Goal: Task Accomplishment & Management: Use online tool/utility

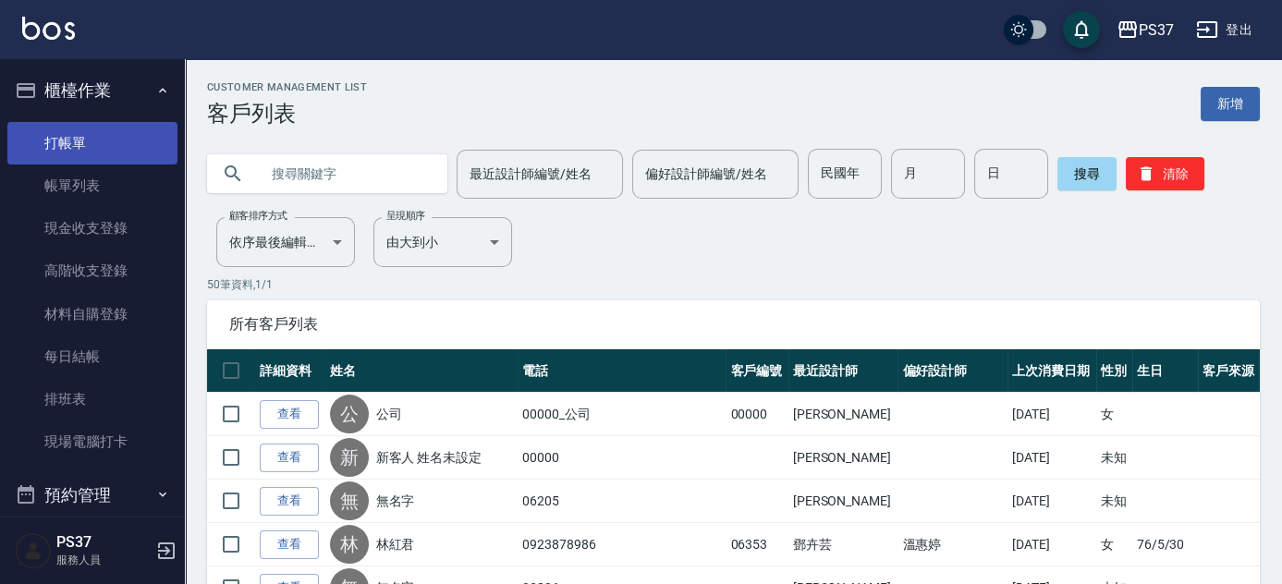
click at [80, 140] on link "打帳單" at bounding box center [92, 143] width 170 height 43
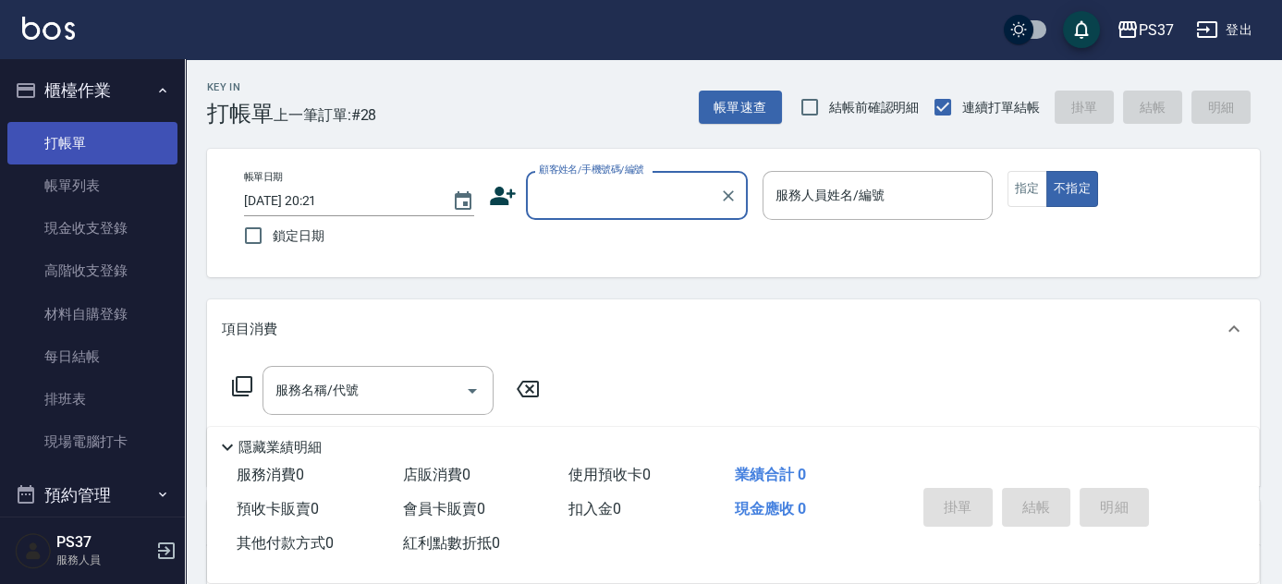
click at [80, 140] on link "打帳單" at bounding box center [92, 143] width 170 height 43
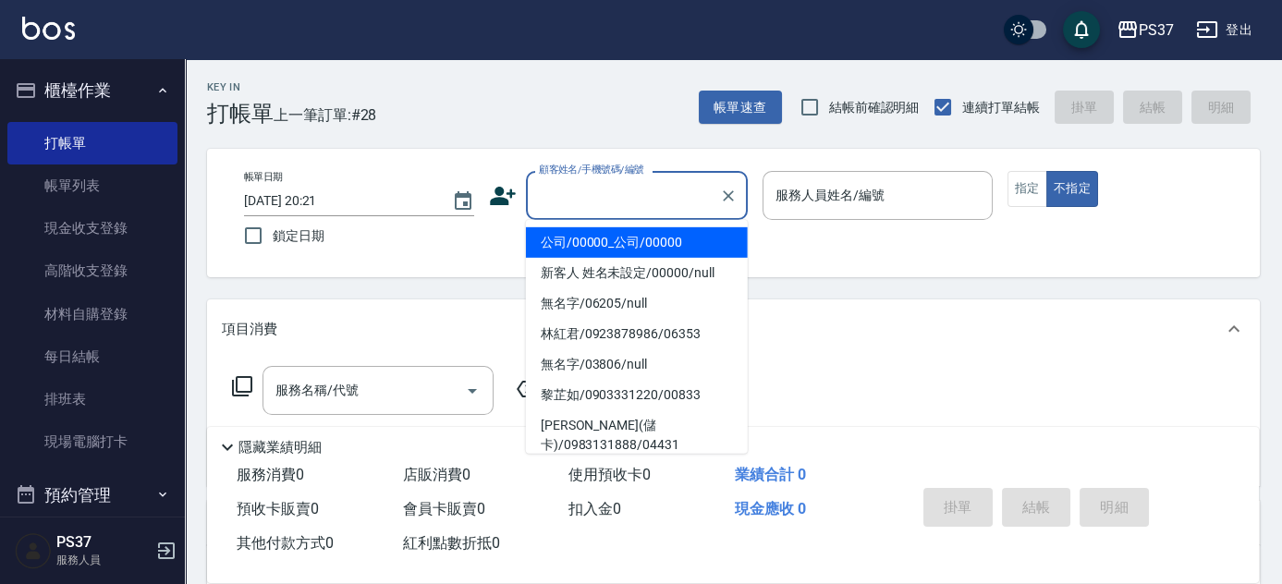
click at [561, 189] on input "顧客姓名/手機號碼/編號" at bounding box center [622, 195] width 177 height 32
click at [580, 246] on li "公司/00000_公司/00000" at bounding box center [637, 242] width 222 height 31
type input "公司/00000_公司/00000"
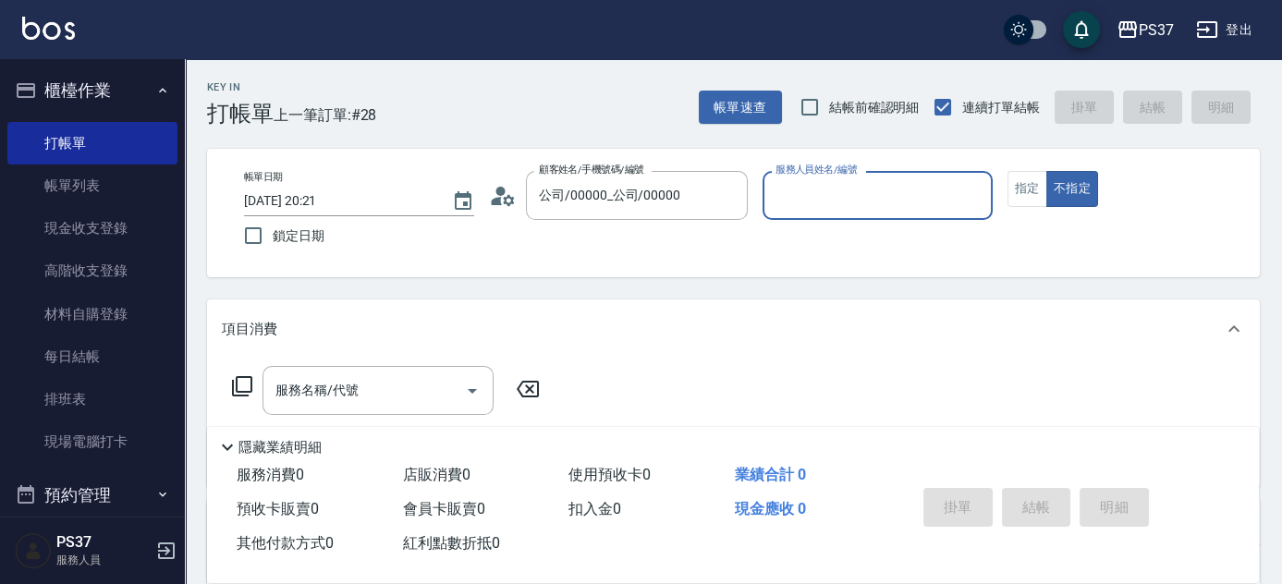
click at [841, 214] on div "服務人員姓名/編號" at bounding box center [878, 195] width 230 height 49
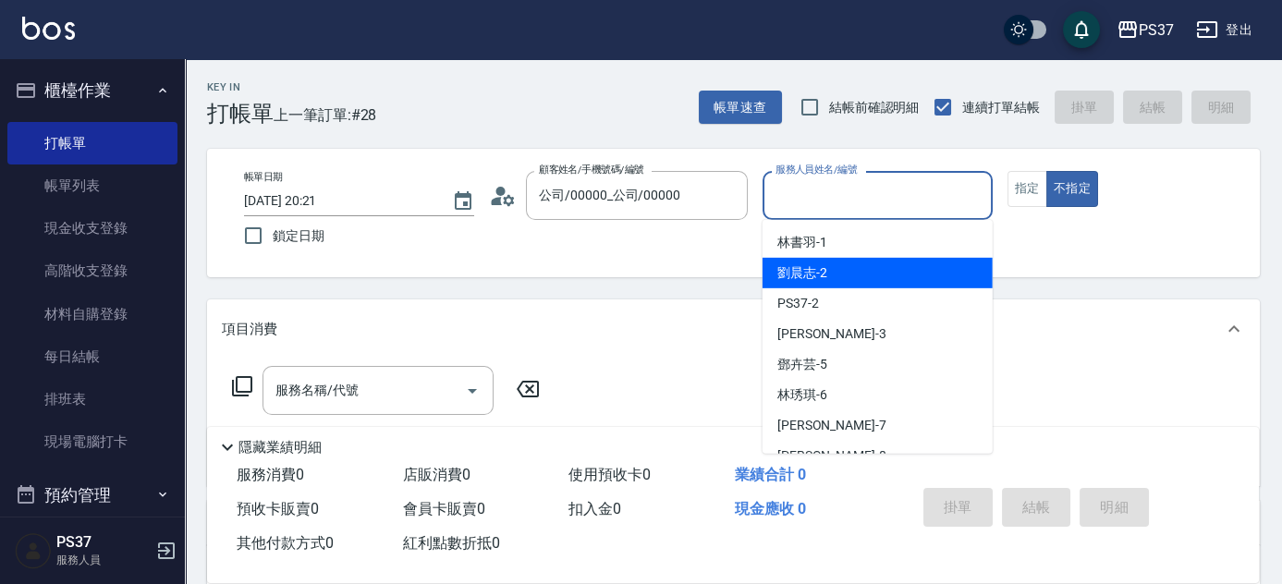
click at [836, 271] on div "劉晨志 -2" at bounding box center [878, 273] width 230 height 31
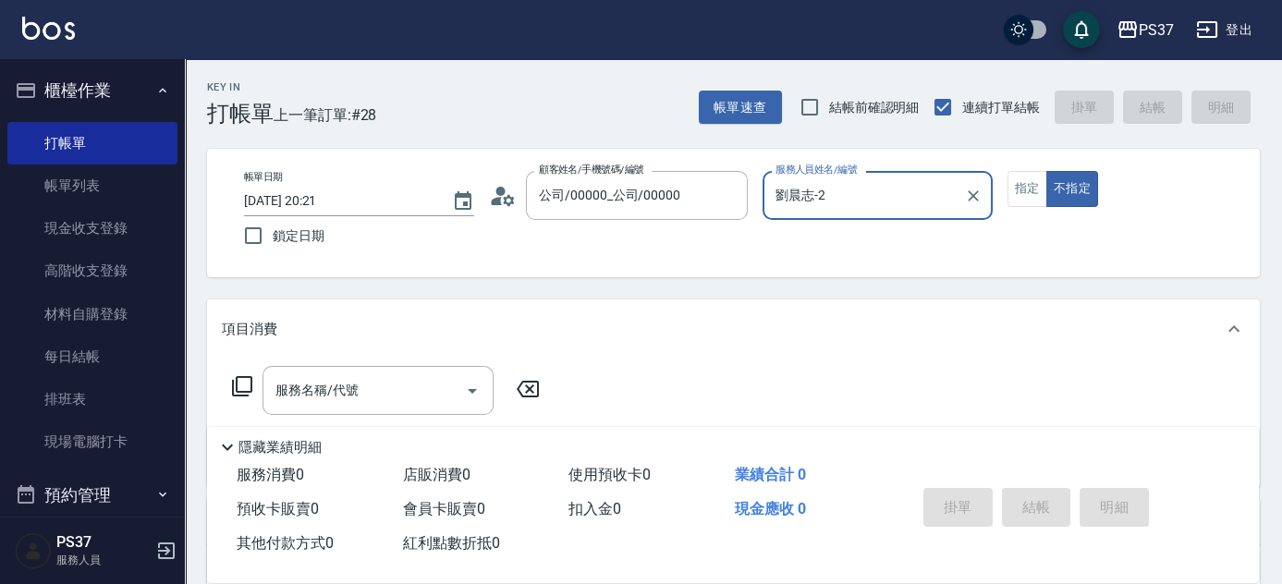
click at [920, 186] on input "劉晨志-2" at bounding box center [864, 195] width 186 height 32
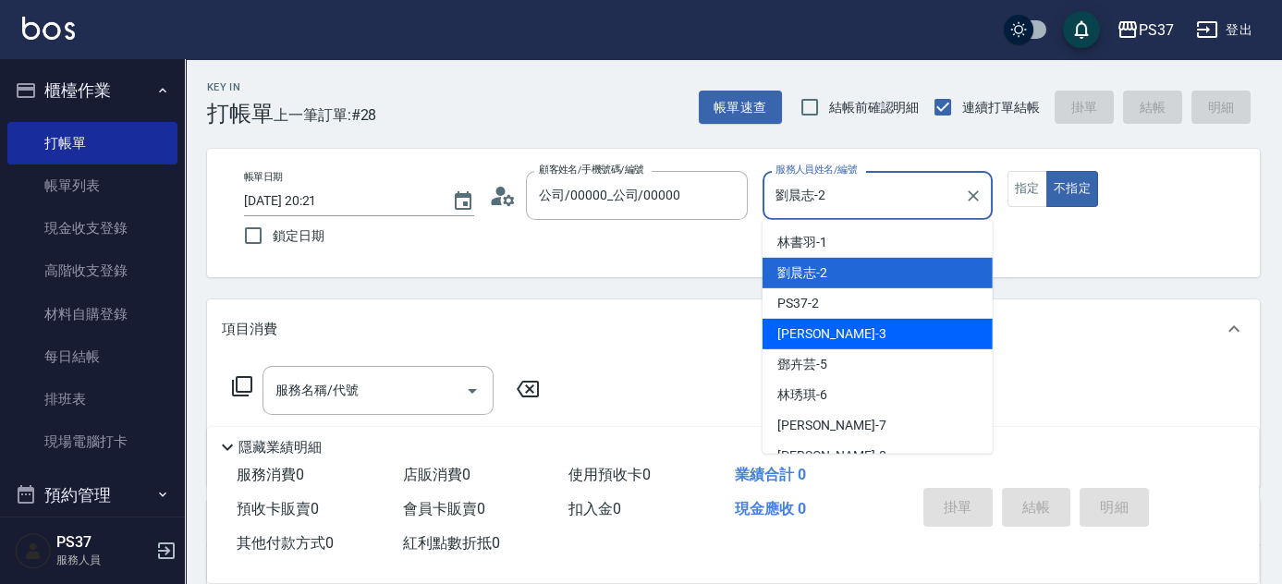
scroll to position [83, 0]
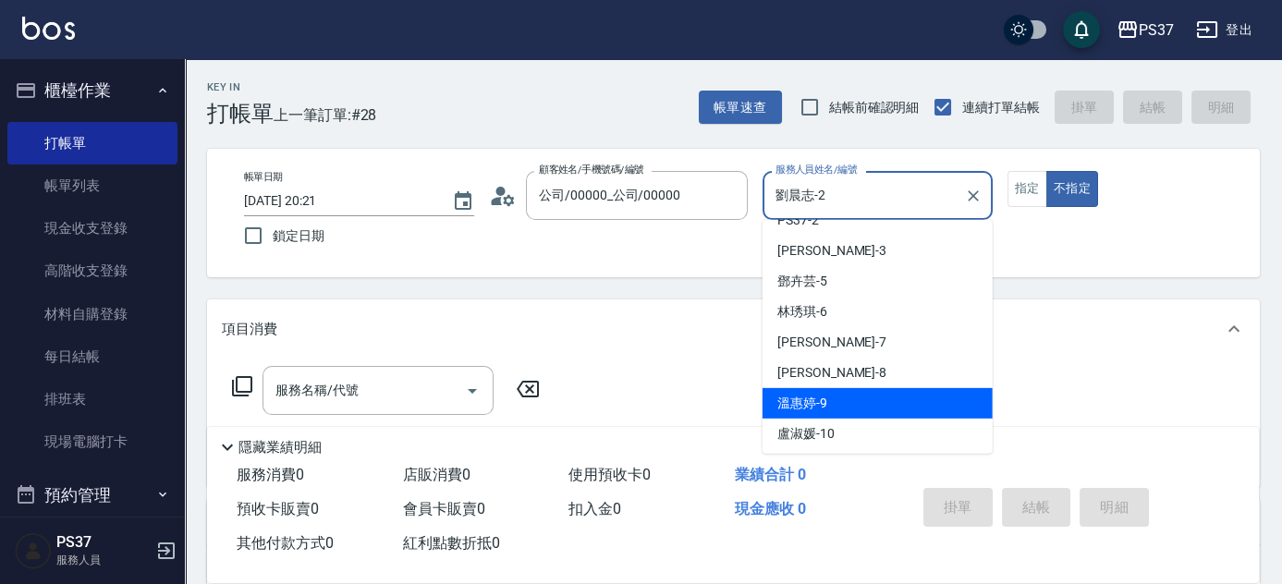
click at [848, 398] on div "溫惠婷 -9" at bounding box center [878, 403] width 230 height 31
type input "溫惠婷-9"
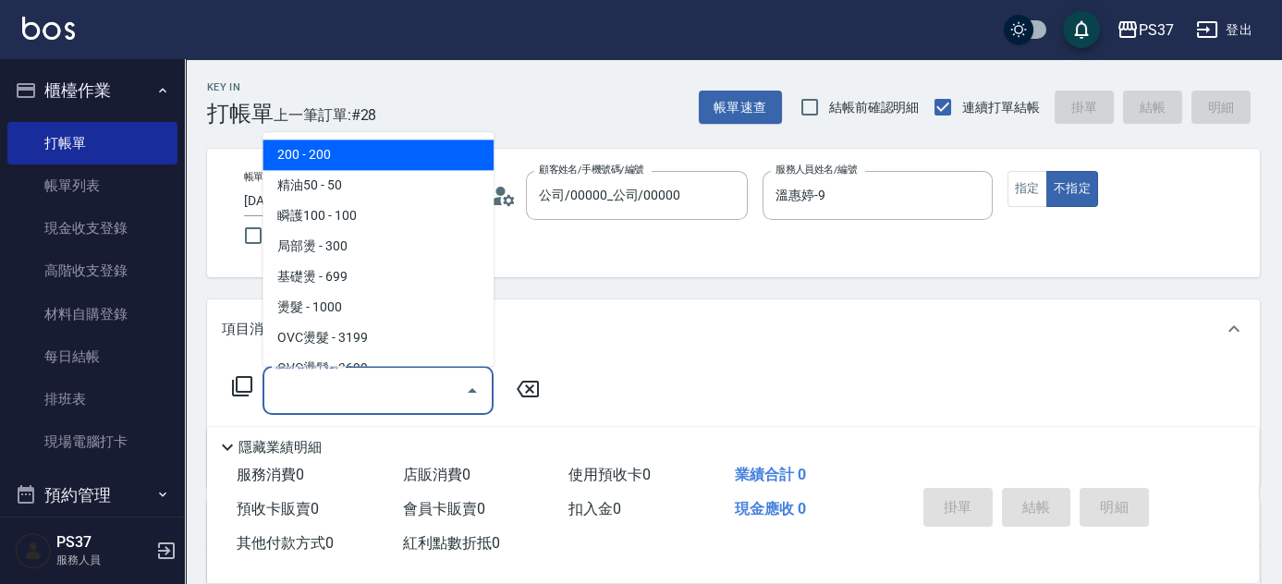
click at [382, 386] on input "服務名稱/代號" at bounding box center [364, 390] width 187 height 32
click at [374, 156] on span "200 - 200" at bounding box center [378, 156] width 231 height 31
type input "200(111)"
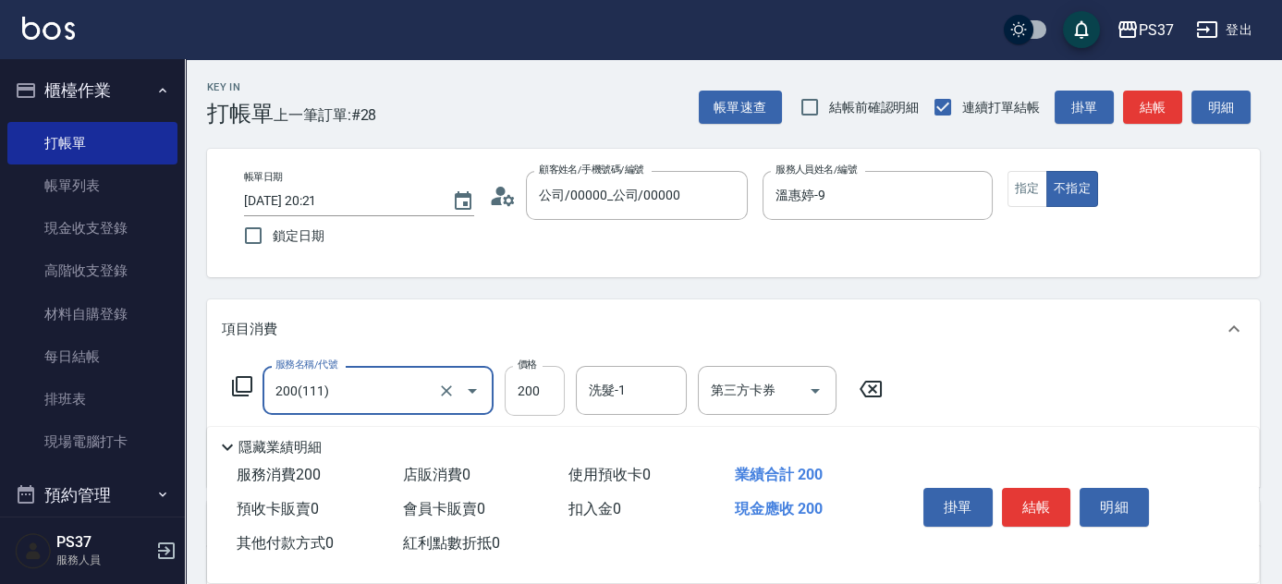
click at [521, 398] on input "200" at bounding box center [535, 391] width 60 height 50
type input "100"
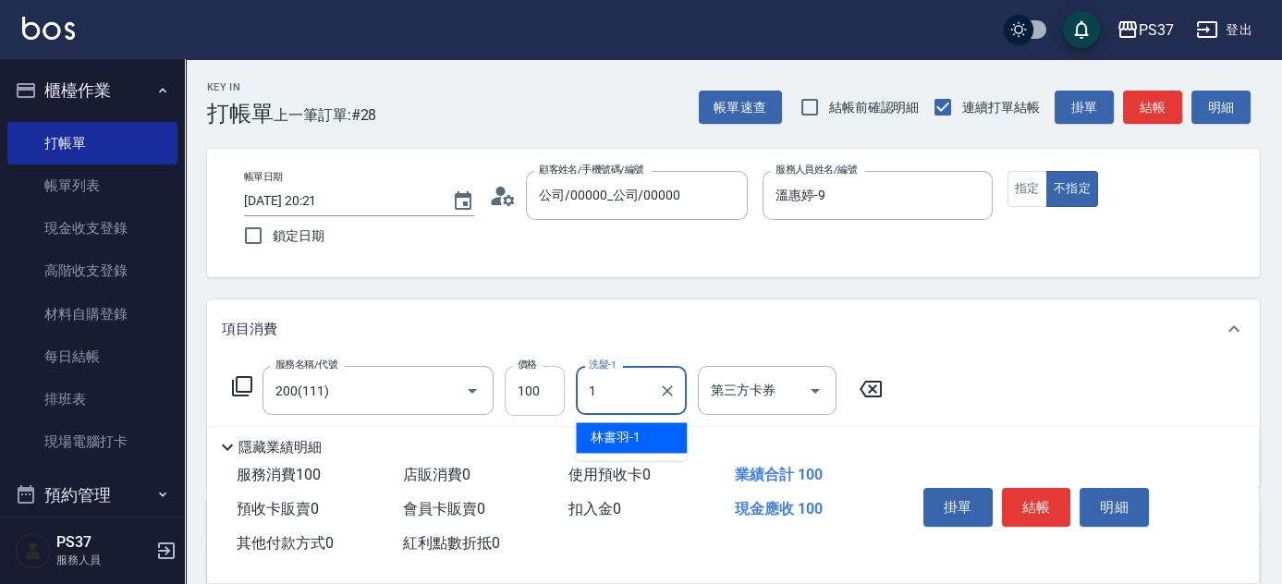
type input "林書羽-1"
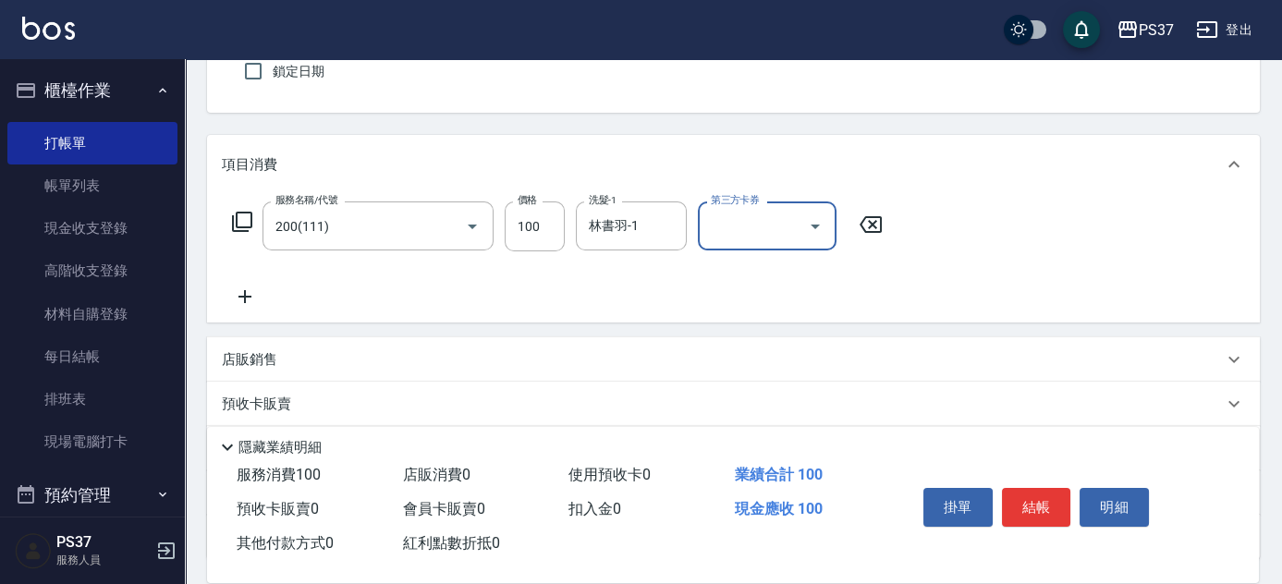
scroll to position [167, 0]
click at [258, 295] on icon at bounding box center [245, 294] width 46 height 22
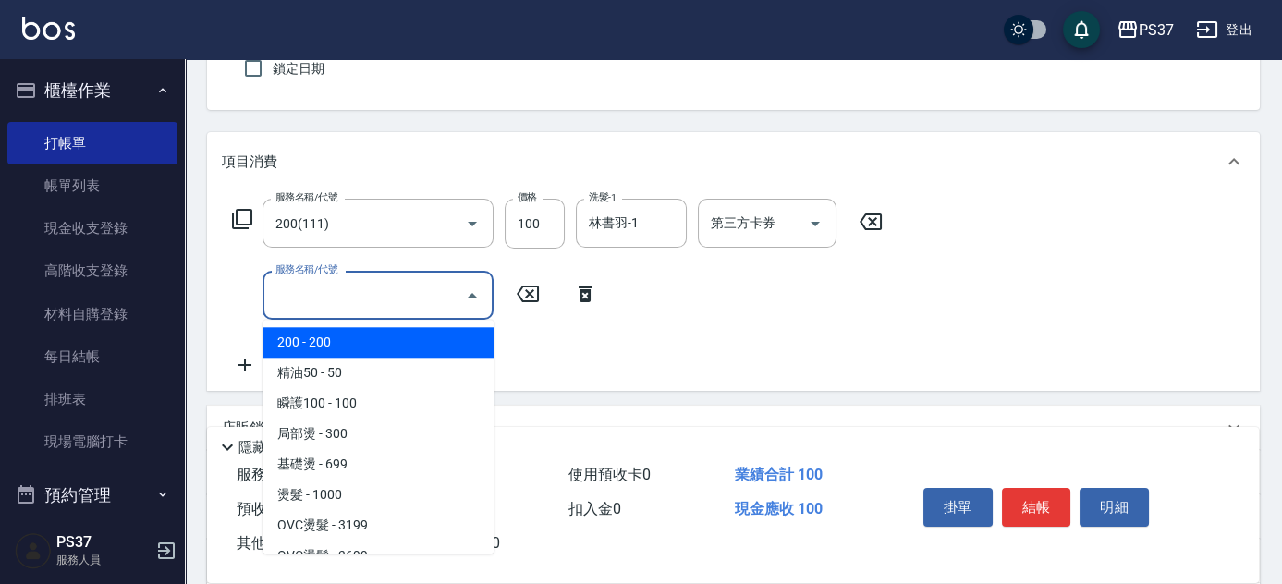
click at [280, 290] on input "服務名稱/代號" at bounding box center [364, 295] width 187 height 32
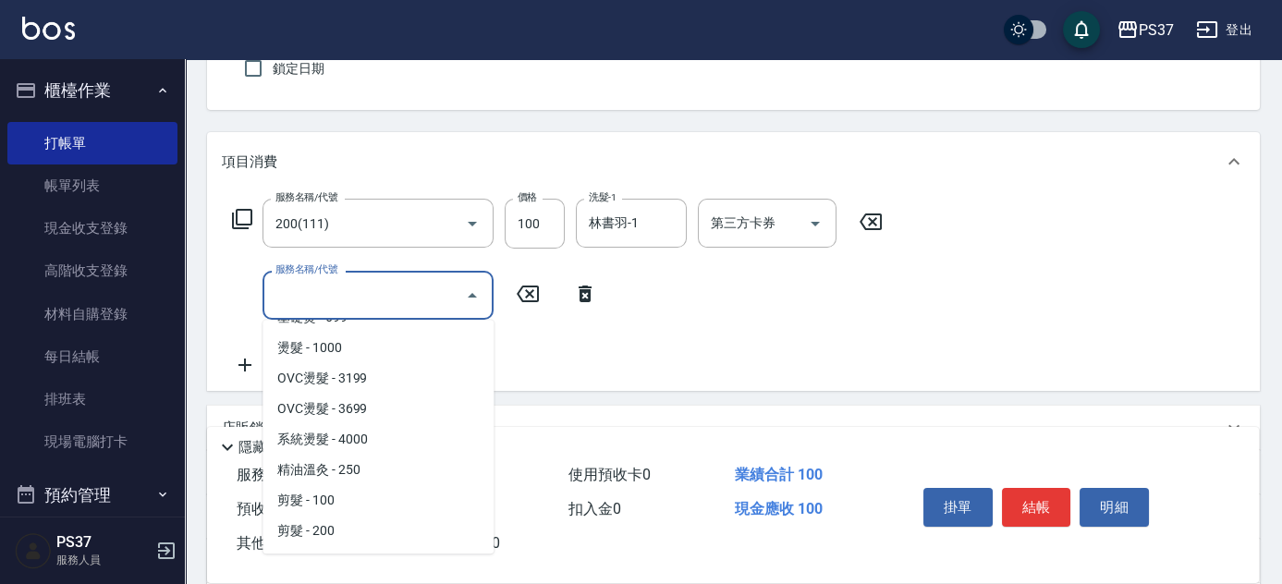
scroll to position [251, 0]
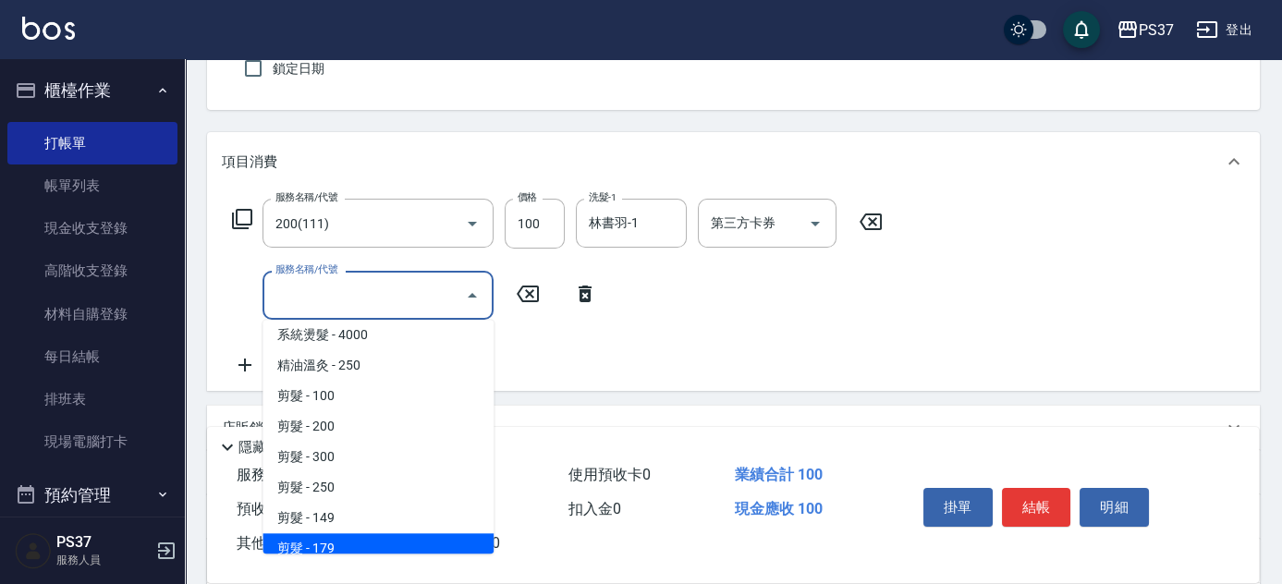
click at [364, 544] on span "剪髮 - 179" at bounding box center [378, 548] width 231 height 31
type input "剪髮(305)"
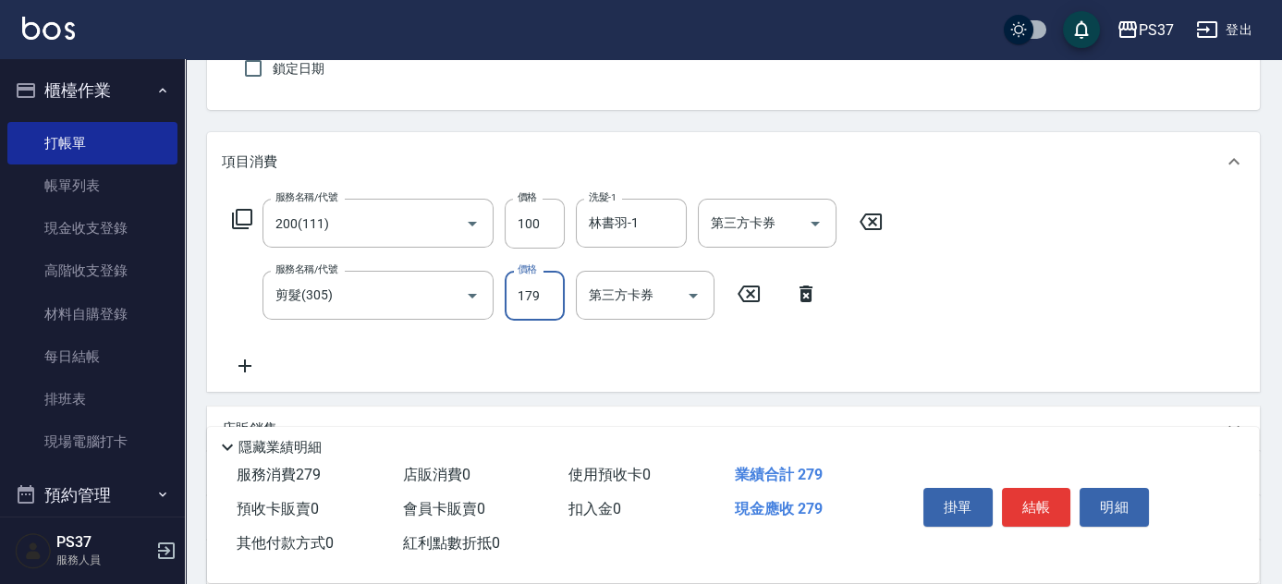
click at [545, 311] on input "179" at bounding box center [535, 296] width 60 height 50
type input "180"
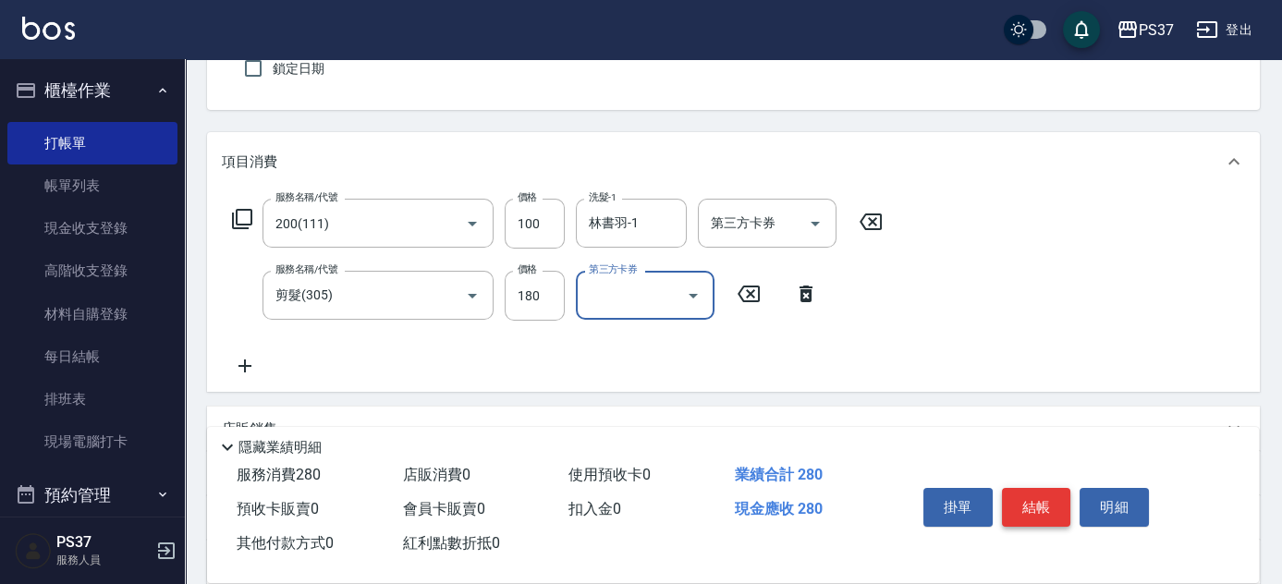
click at [1035, 507] on button "結帳" at bounding box center [1036, 507] width 69 height 39
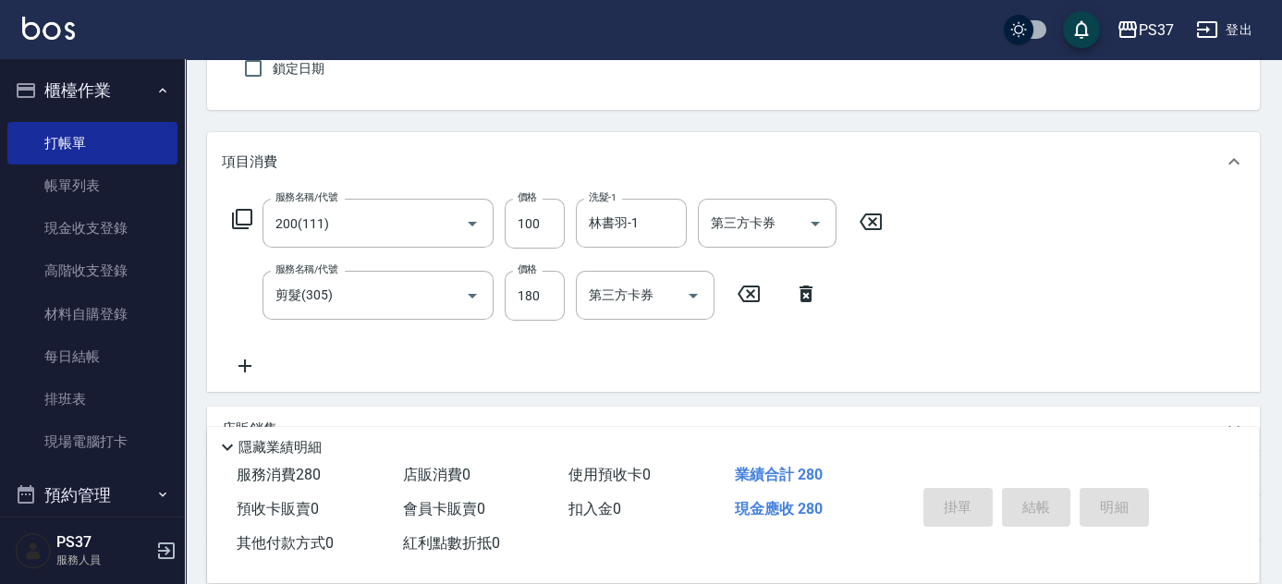
scroll to position [0, 0]
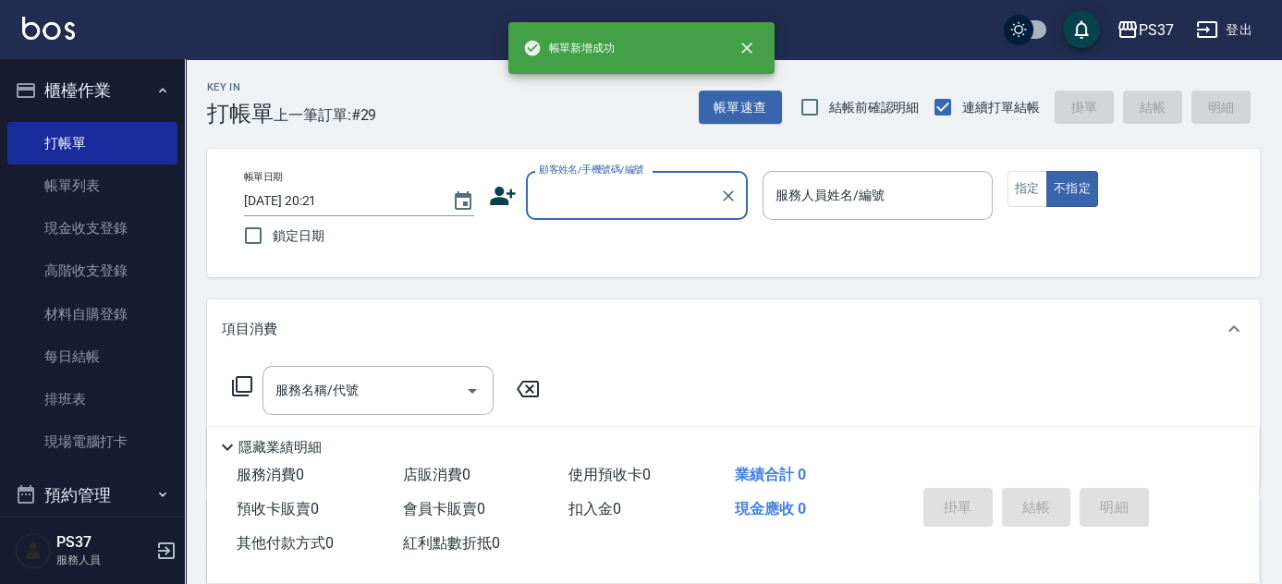
click at [593, 202] on input "顧客姓名/手機號碼/編號" at bounding box center [622, 195] width 177 height 32
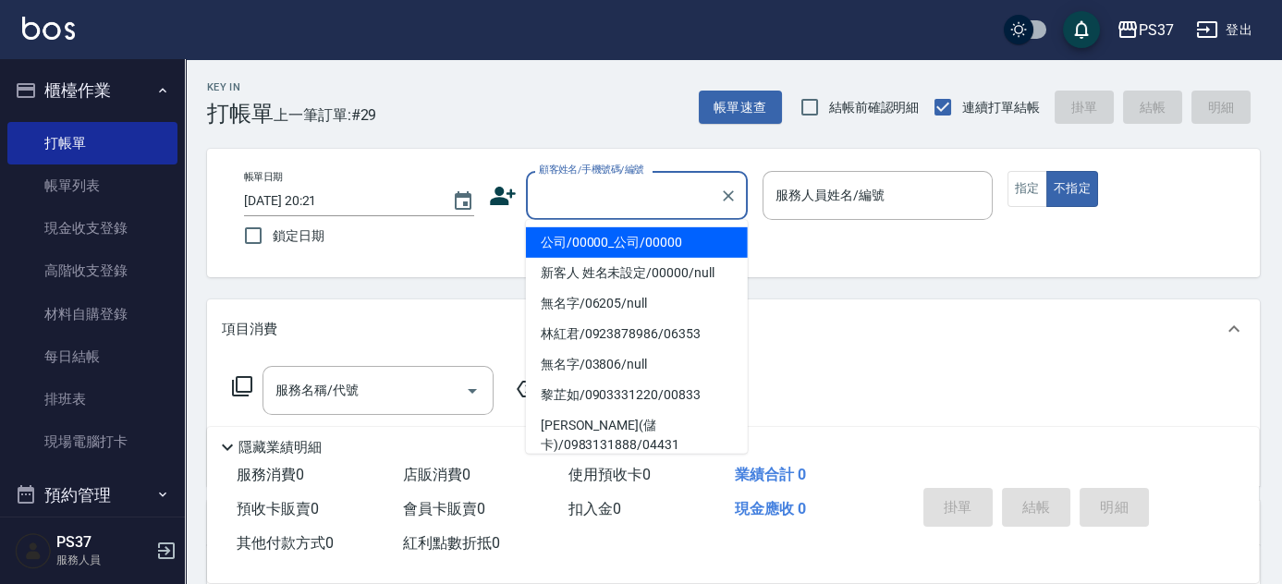
click at [609, 241] on li "公司/00000_公司/00000" at bounding box center [637, 242] width 222 height 31
type input "公司/00000_公司/00000"
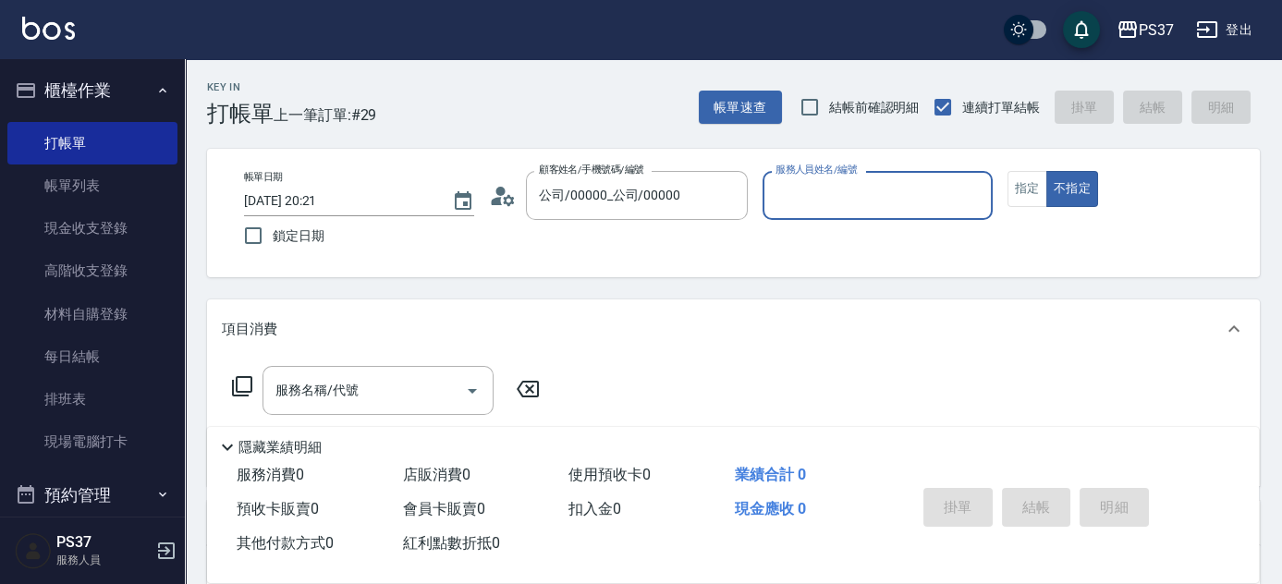
click at [873, 208] on input "服務人員姓名/編號" at bounding box center [878, 195] width 214 height 32
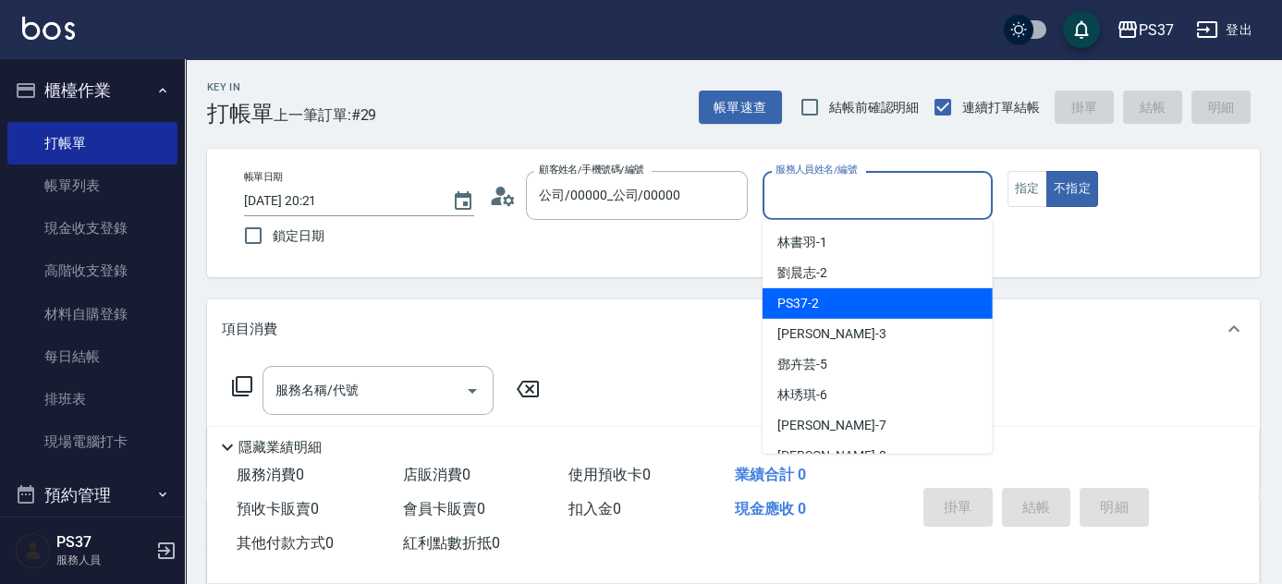
click at [867, 291] on div "PS37 -2" at bounding box center [878, 303] width 230 height 31
click at [852, 209] on input "PS37-2" at bounding box center [864, 195] width 186 height 32
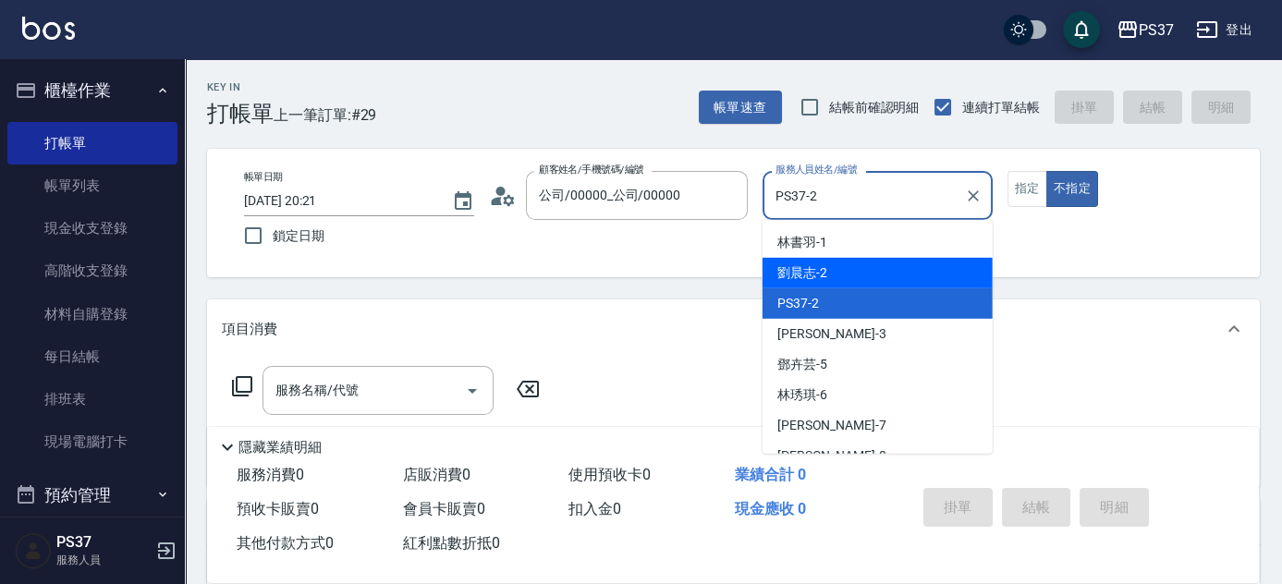
click at [858, 264] on div "劉晨志 -2" at bounding box center [878, 273] width 230 height 31
type input "劉晨志-2"
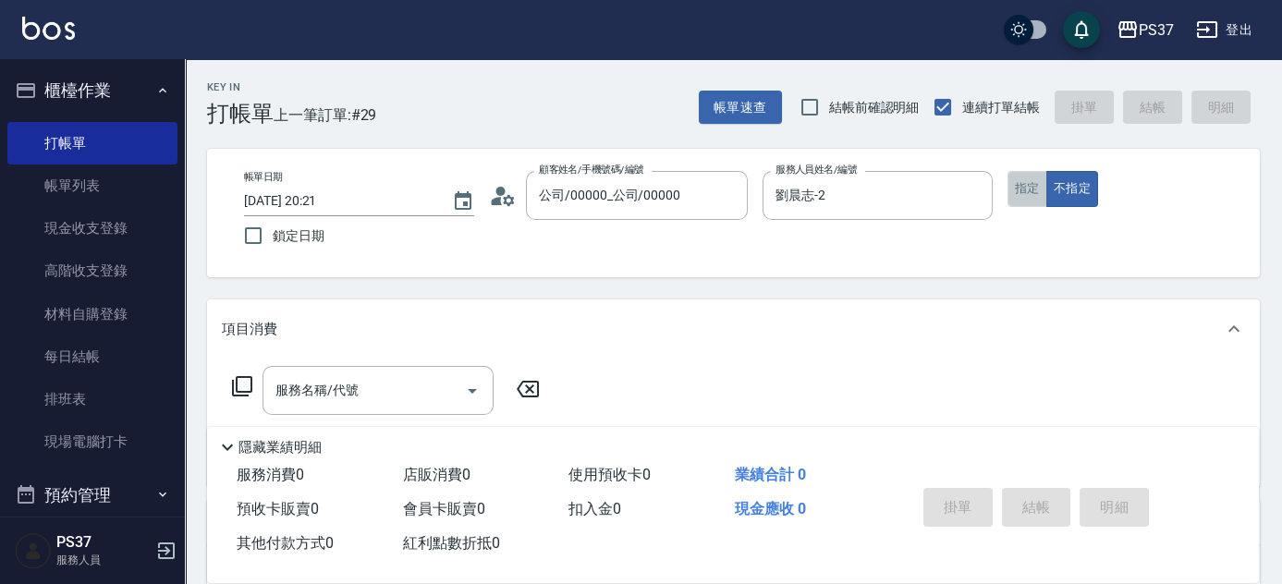
click at [1033, 178] on button "指定" at bounding box center [1028, 189] width 40 height 36
click at [377, 409] on div "服務名稱/代號" at bounding box center [378, 390] width 231 height 49
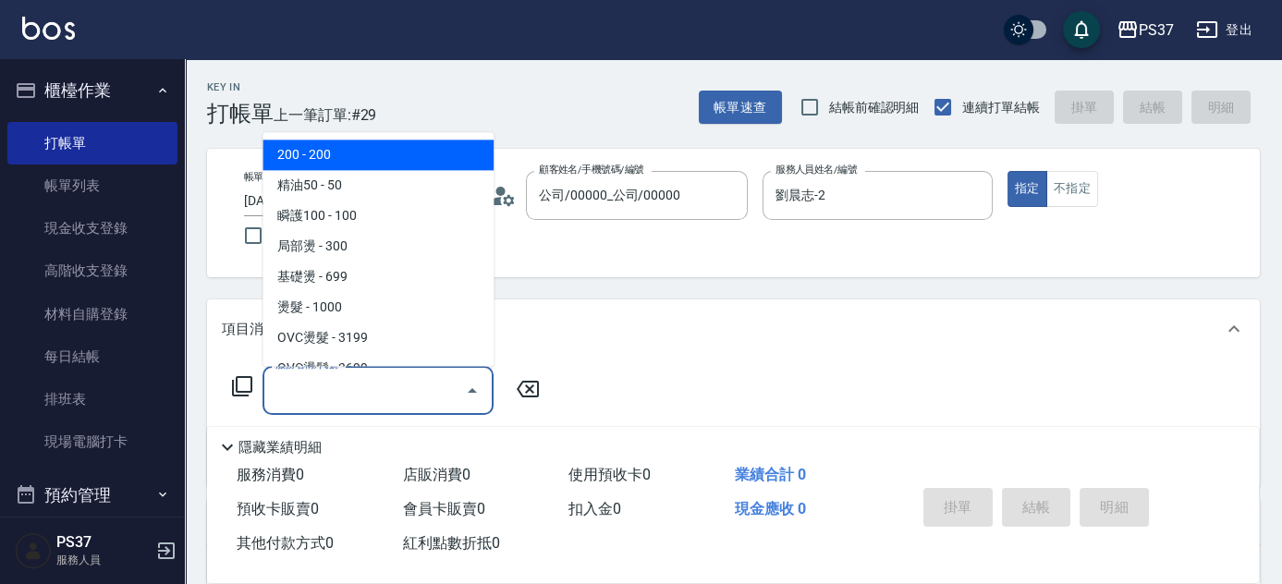
click at [390, 165] on span "200 - 200" at bounding box center [378, 156] width 231 height 31
type input "200(111)"
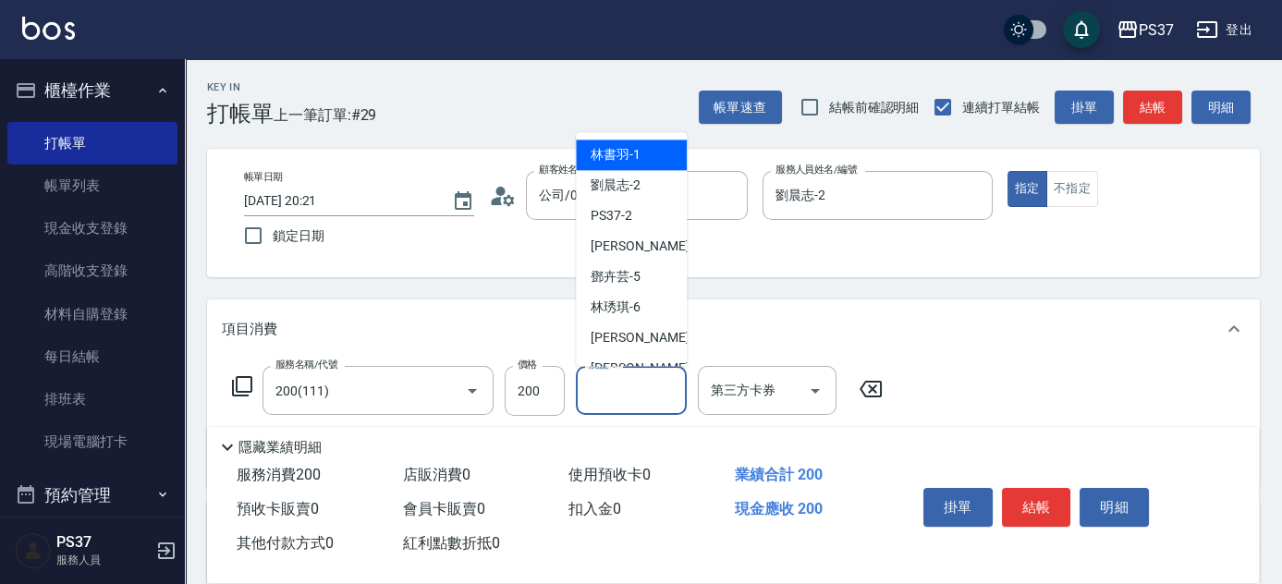
click at [616, 395] on input "洗髮-1" at bounding box center [631, 390] width 94 height 32
click at [618, 166] on div "林書羽 -1" at bounding box center [631, 156] width 111 height 31
type input "林書羽-1"
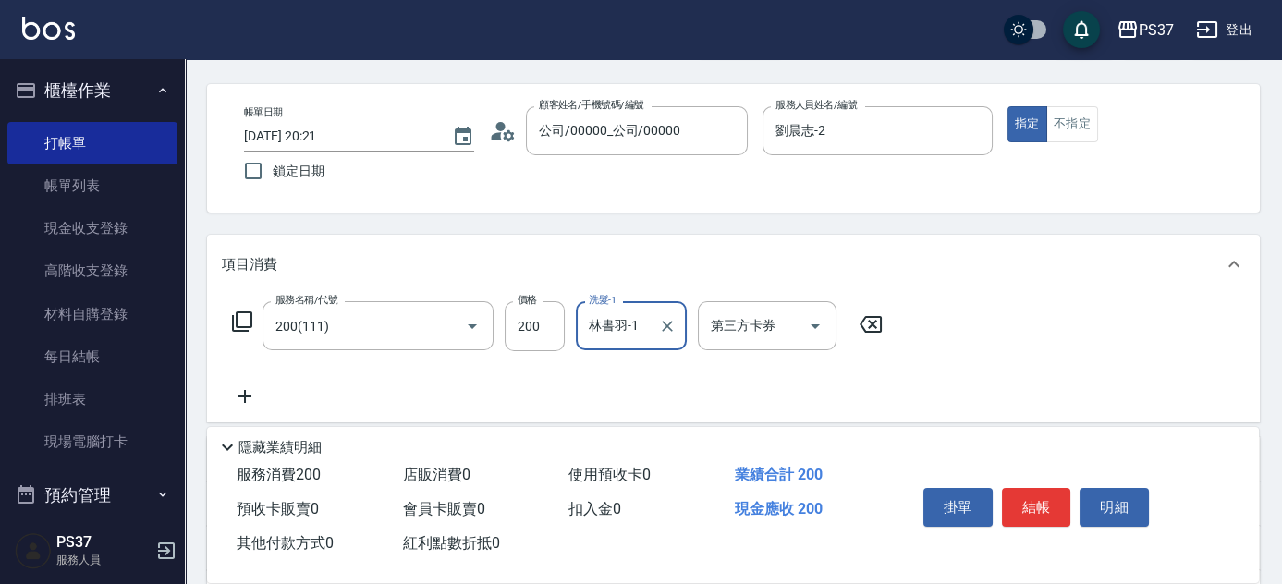
scroll to position [83, 0]
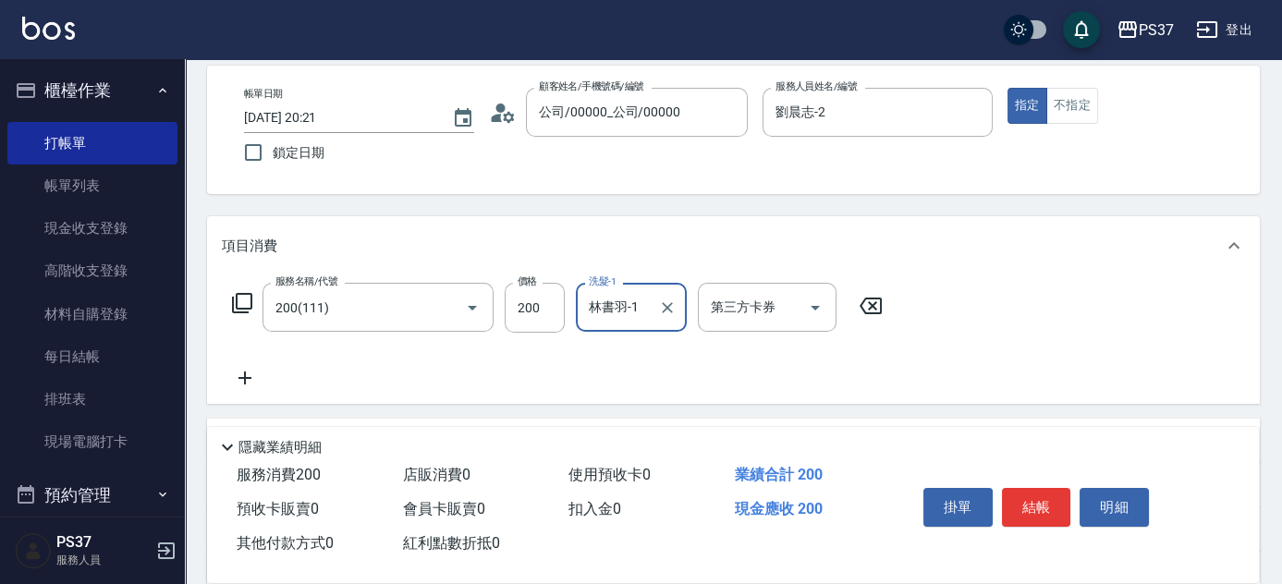
click at [245, 376] on icon at bounding box center [245, 378] width 13 height 13
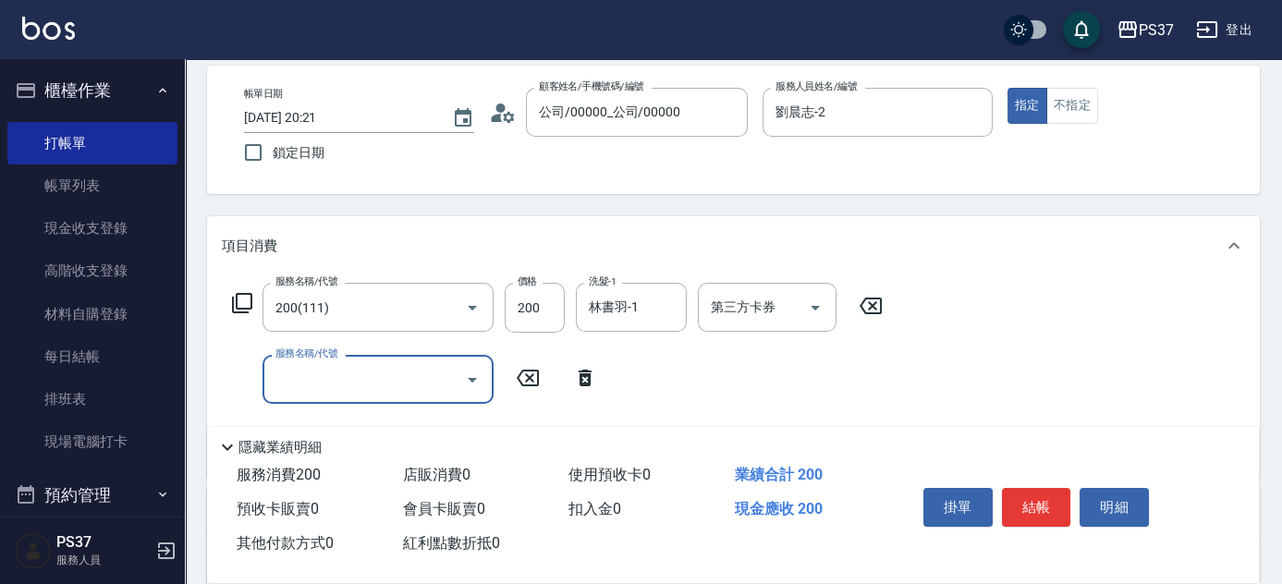
click at [304, 388] on input "服務名稱/代號" at bounding box center [364, 379] width 187 height 32
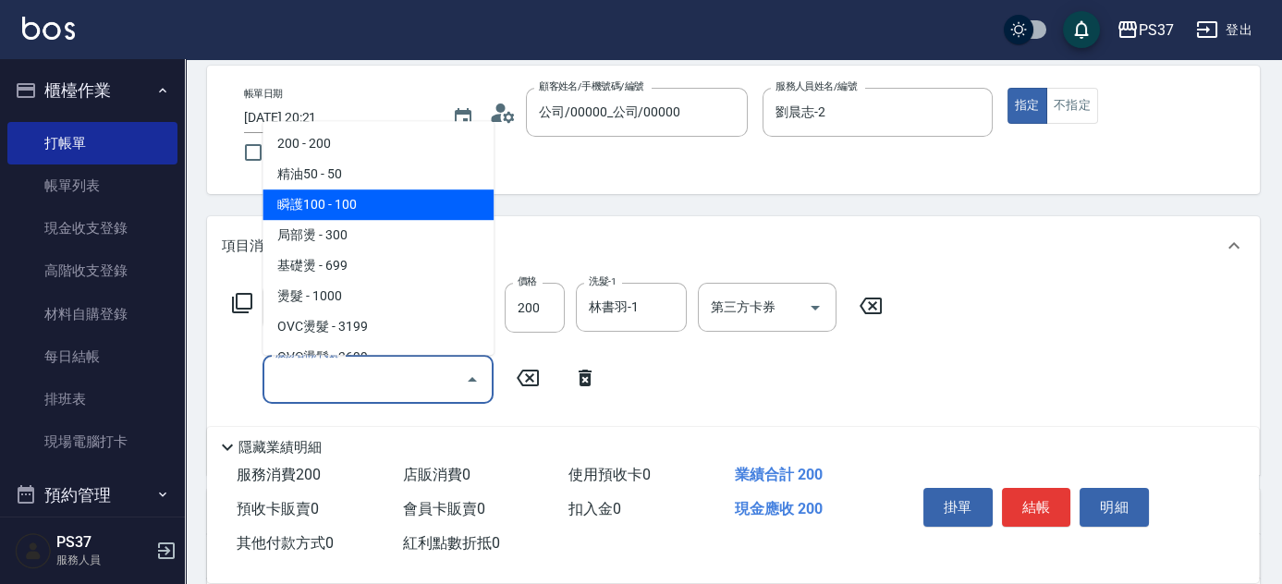
click at [362, 213] on span "瞬護100 - 100" at bounding box center [378, 205] width 231 height 31
type input "瞬護100(113)"
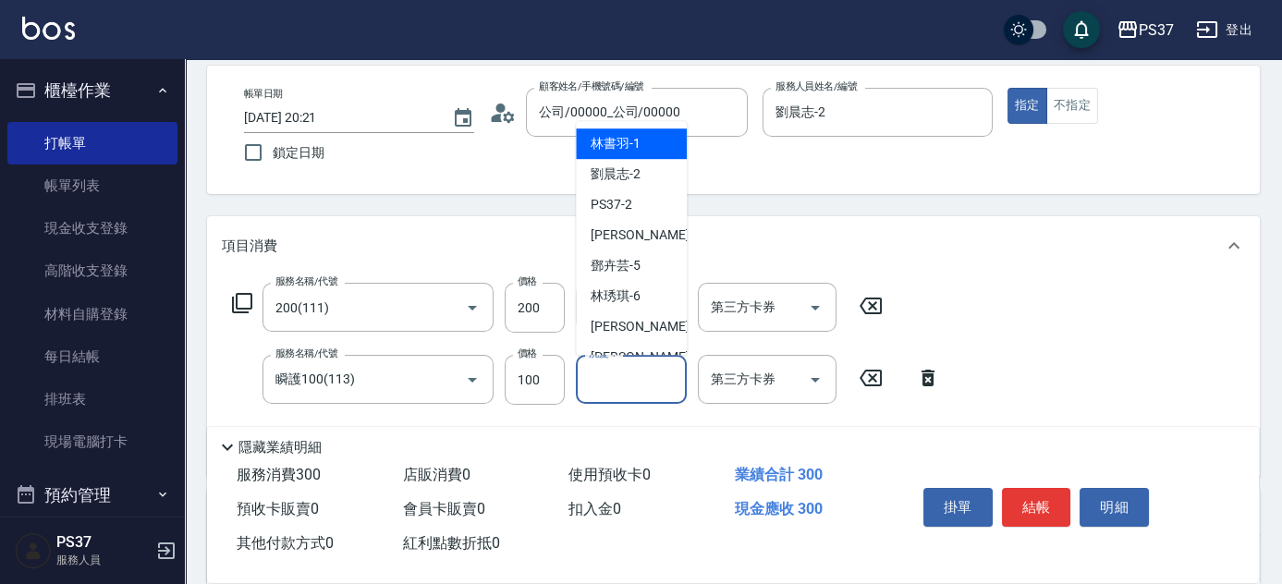
click at [632, 376] on input "洗髮-1" at bounding box center [631, 379] width 94 height 32
click at [627, 143] on span "林書羽 -1" at bounding box center [616, 143] width 50 height 19
type input "林書羽-1"
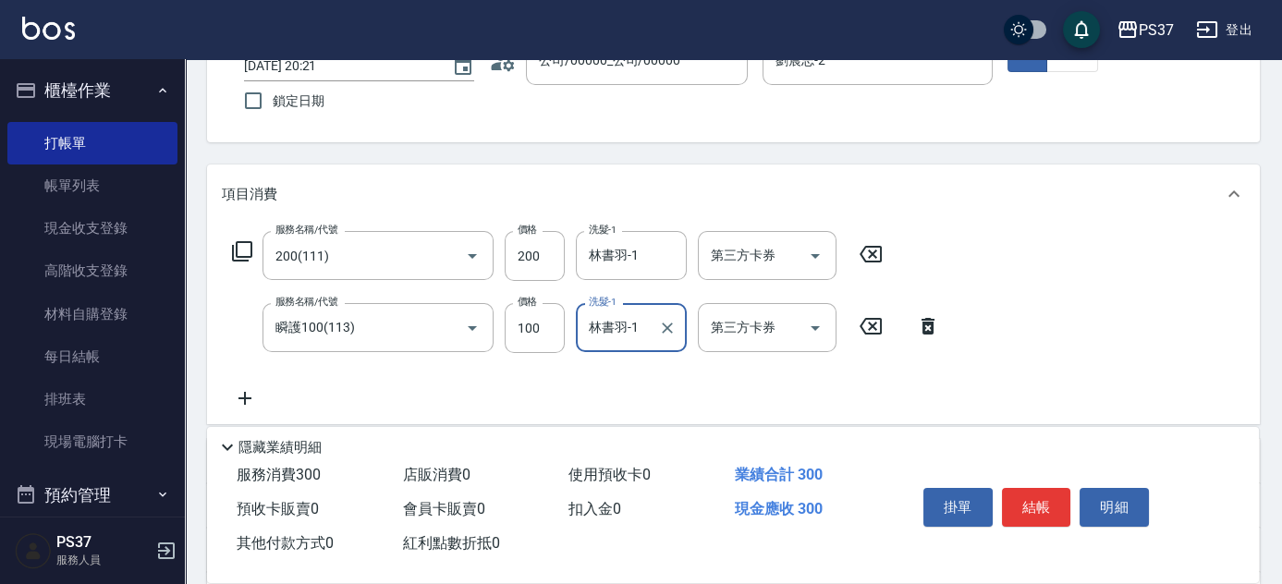
scroll to position [251, 0]
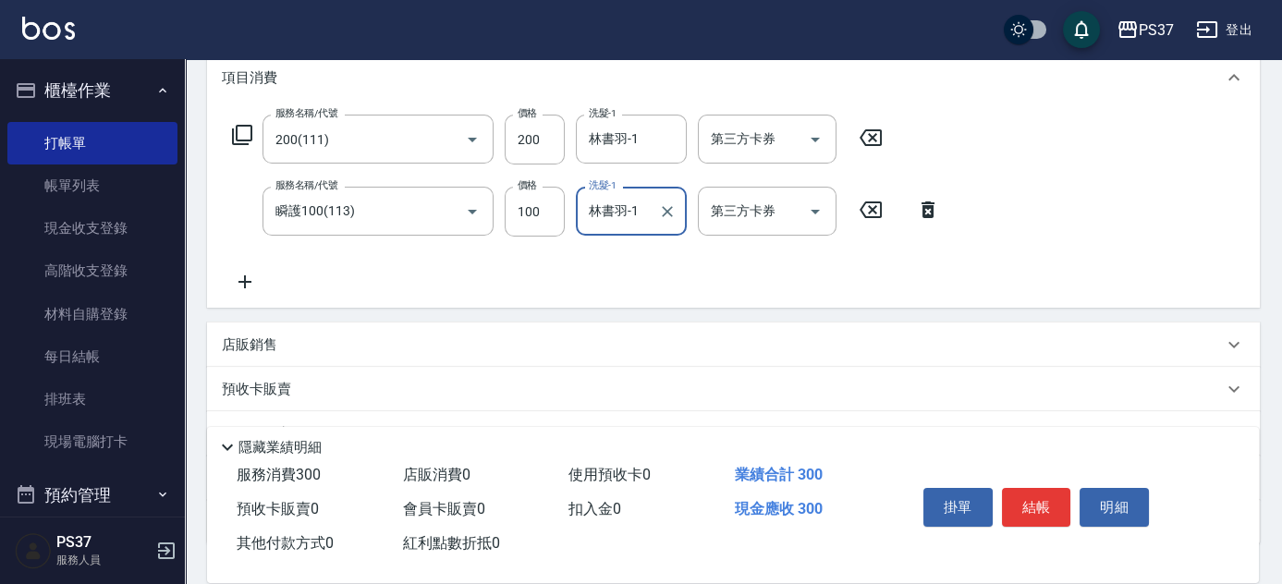
click at [247, 277] on icon at bounding box center [245, 282] width 46 height 22
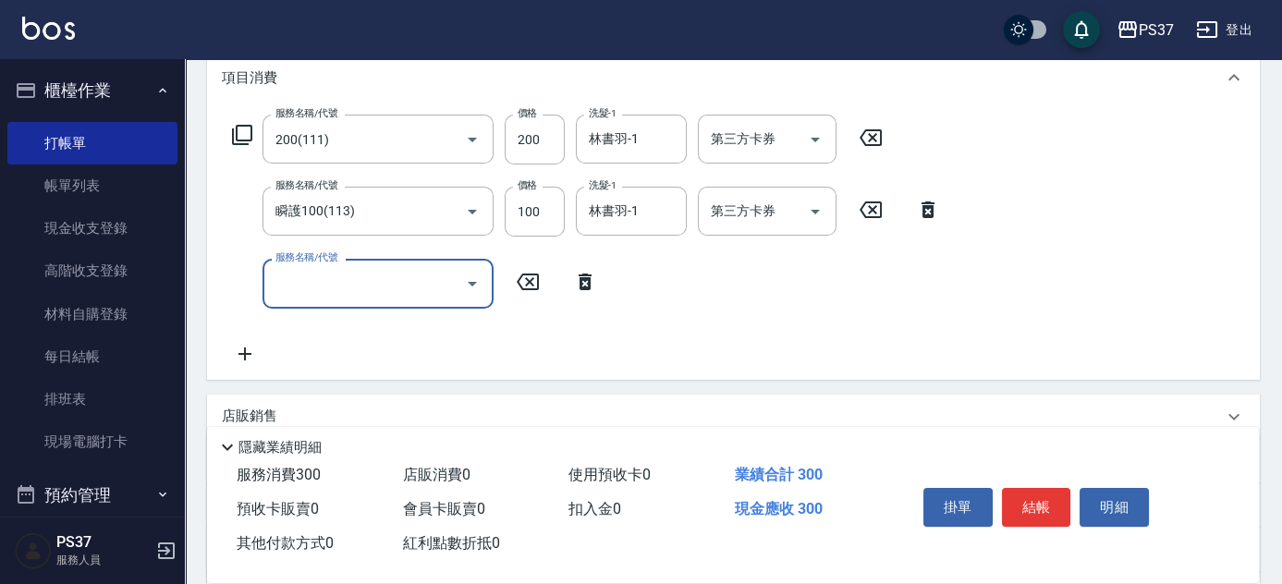
click at [313, 275] on input "服務名稱/代號" at bounding box center [364, 283] width 187 height 32
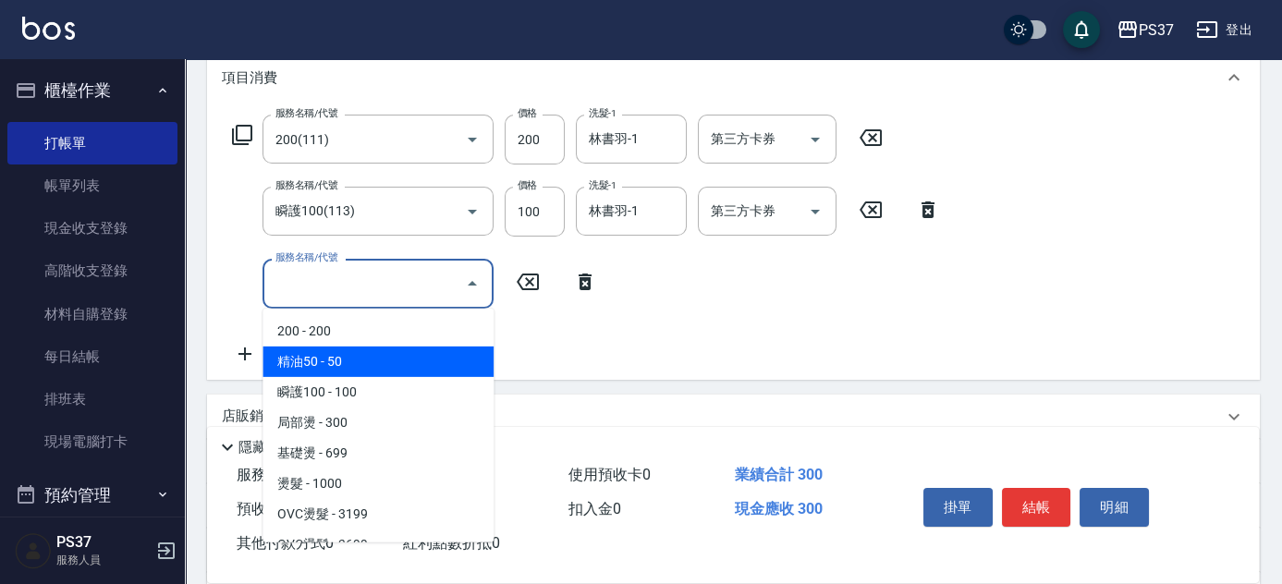
click at [384, 372] on span "精油50 - 50" at bounding box center [378, 362] width 231 height 31
type input "精油50(112)"
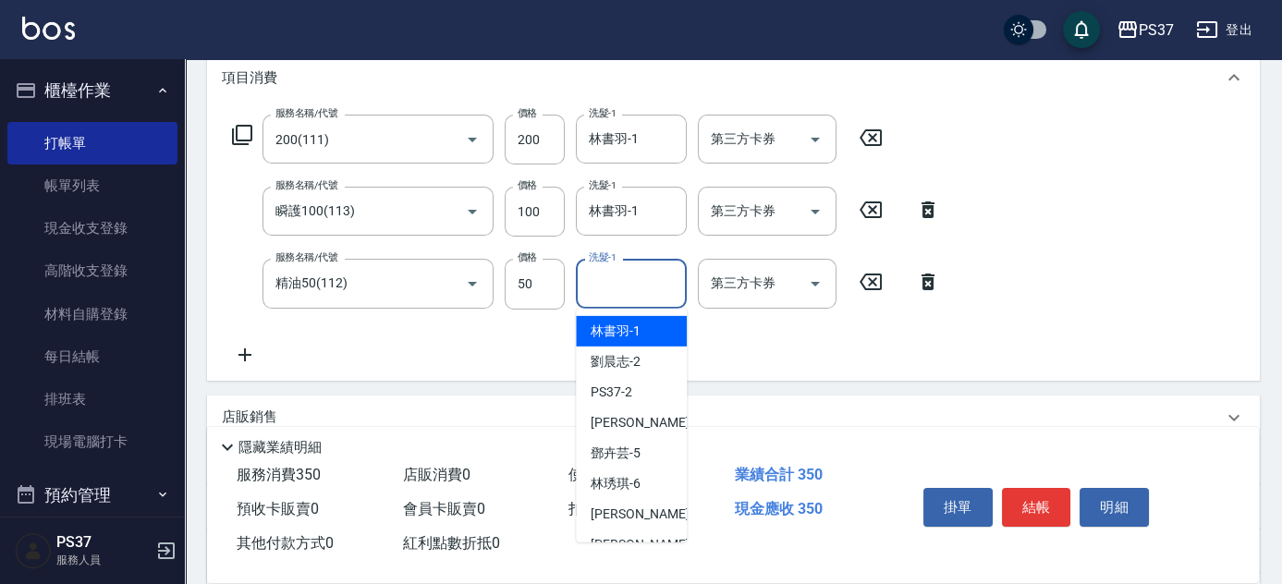
click at [621, 283] on input "洗髮-1" at bounding box center [631, 283] width 94 height 32
click at [640, 359] on span "劉晨志 -2" at bounding box center [616, 361] width 50 height 19
type input "劉晨志-2"
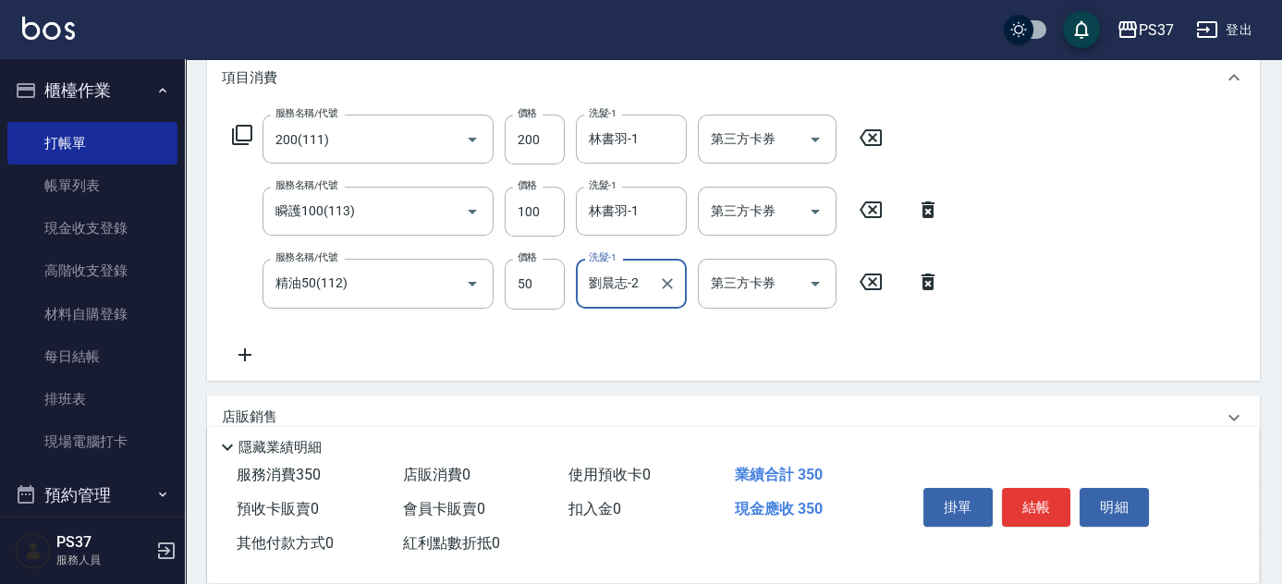
click at [1032, 500] on button "結帳" at bounding box center [1036, 507] width 69 height 39
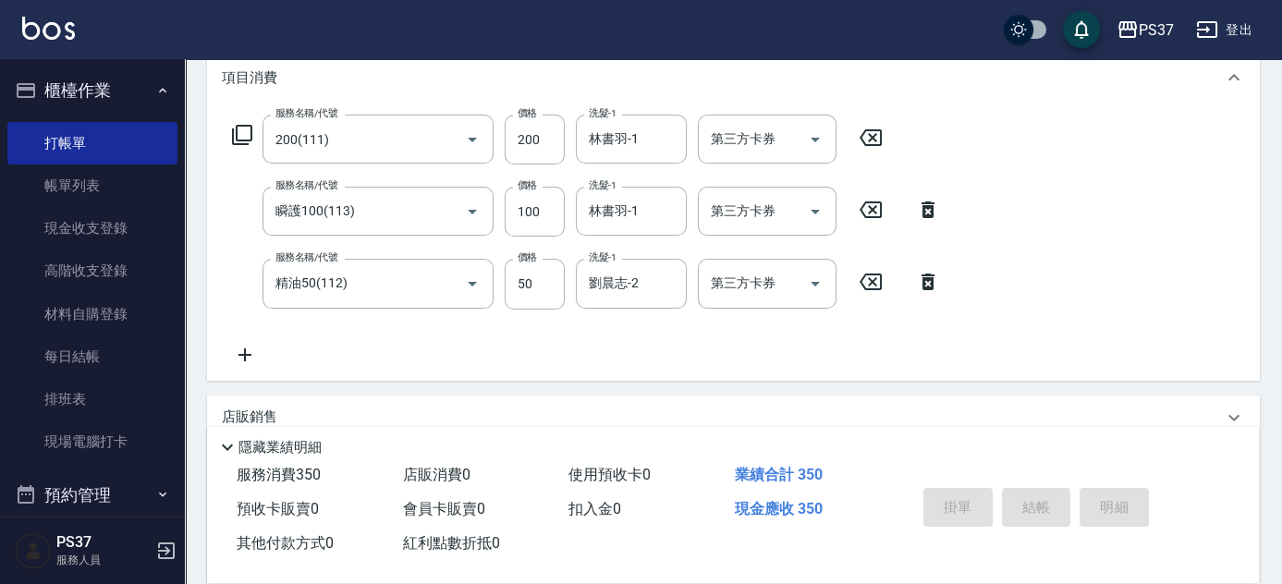
type input "[DATE] 20:22"
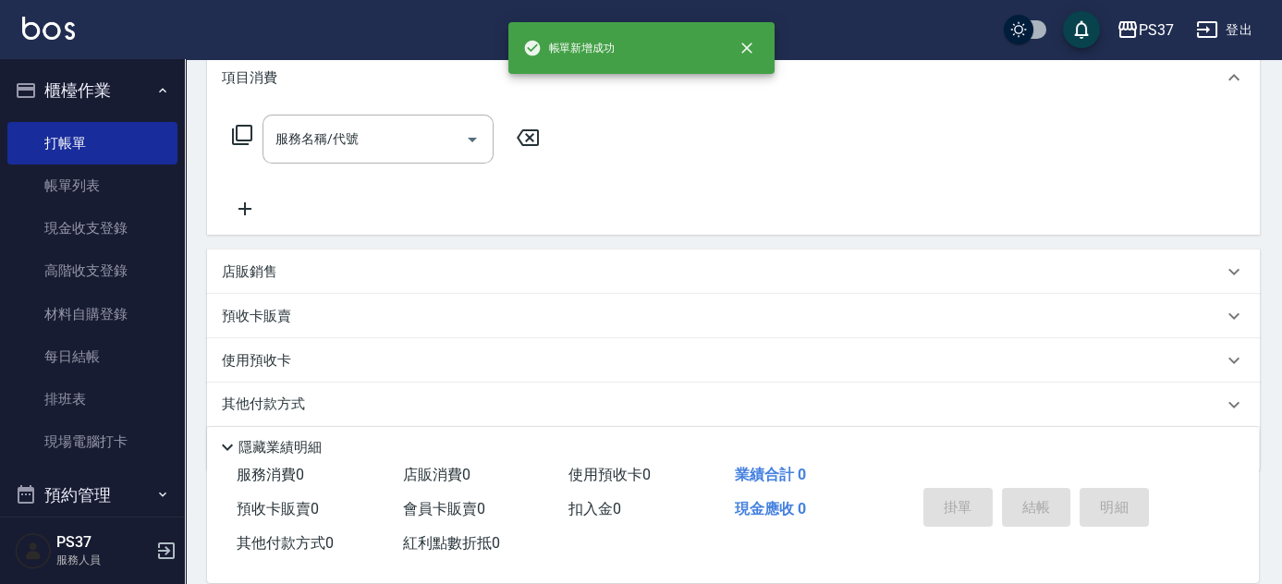
scroll to position [0, 0]
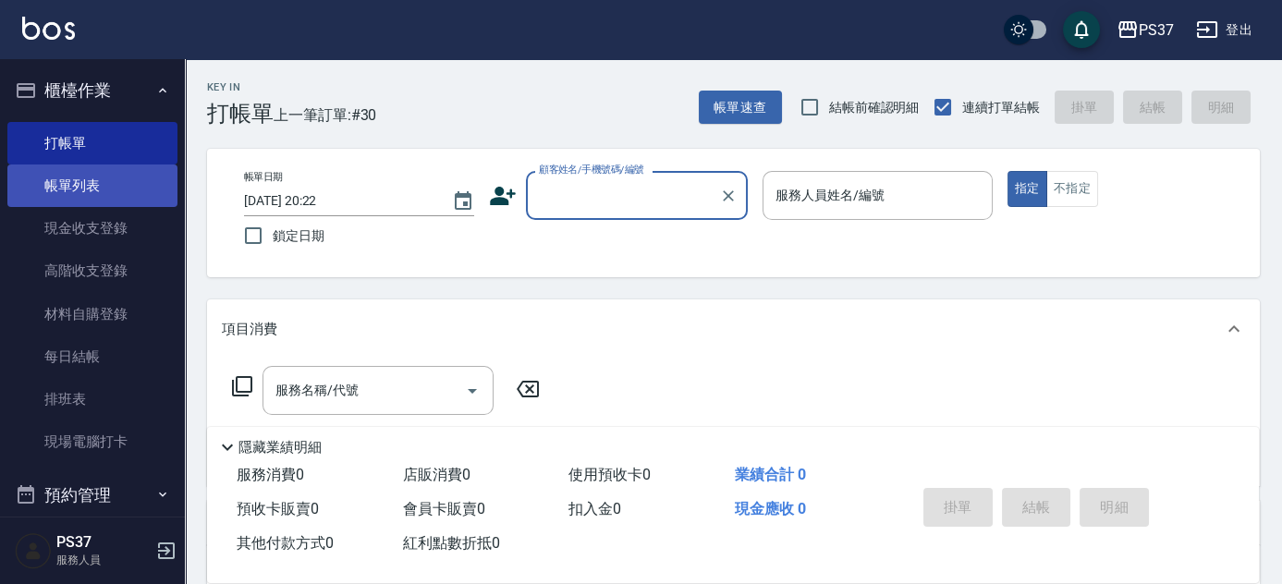
drag, startPoint x: 44, startPoint y: 191, endPoint x: 62, endPoint y: 205, distance: 22.4
click at [44, 191] on link "帳單列表" at bounding box center [92, 186] width 170 height 43
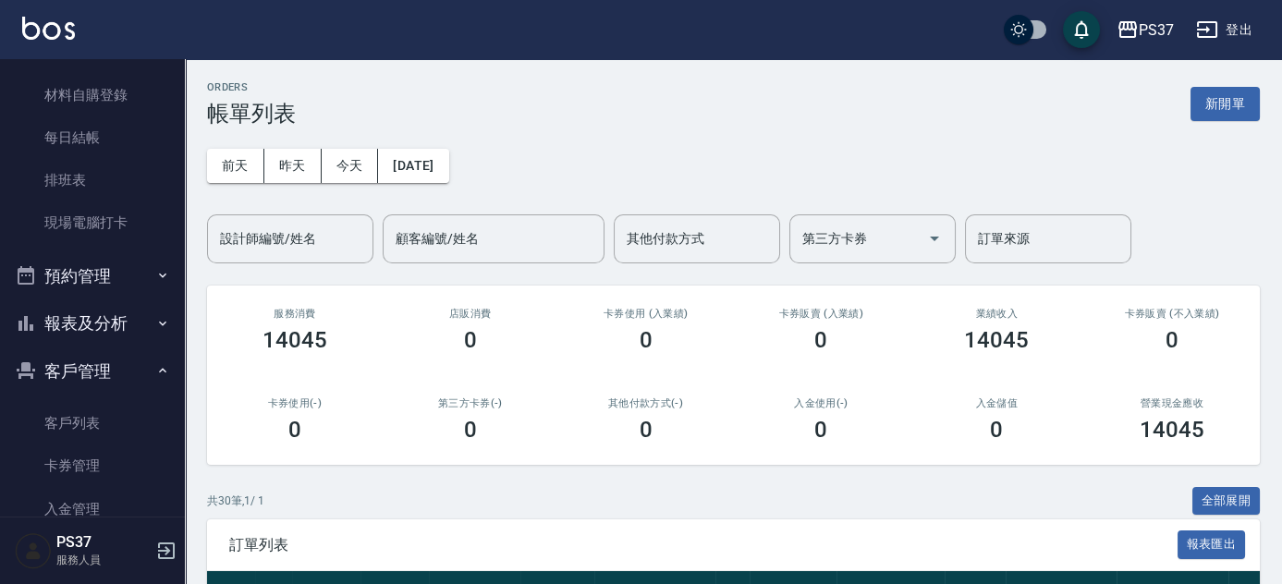
scroll to position [310, 0]
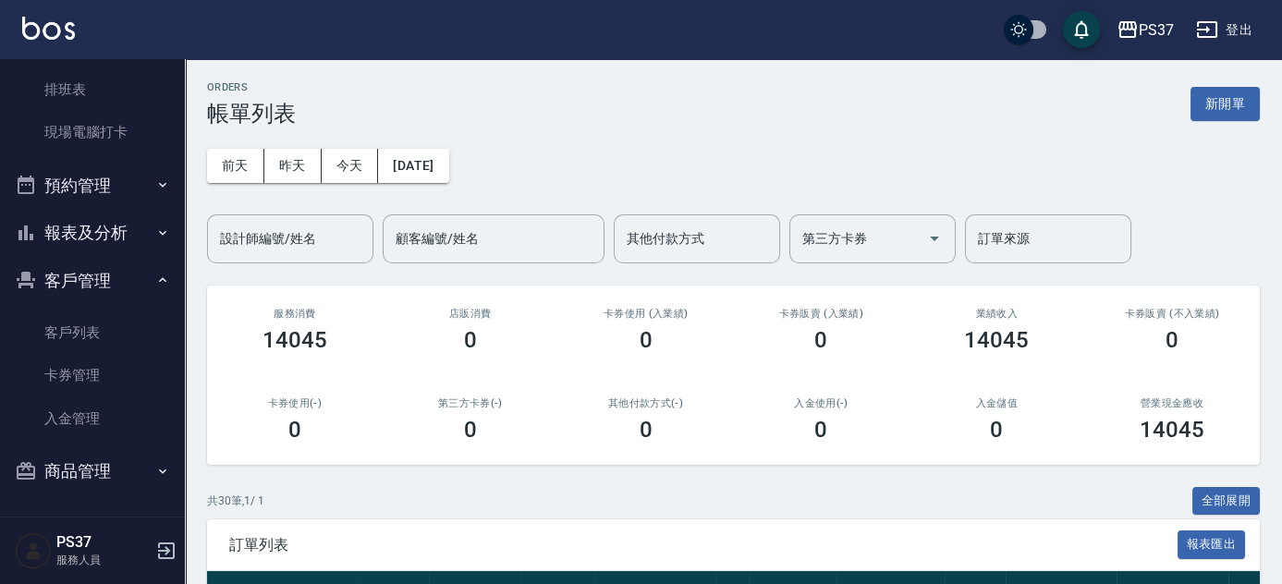
click at [101, 236] on button "報表及分析" at bounding box center [92, 233] width 170 height 48
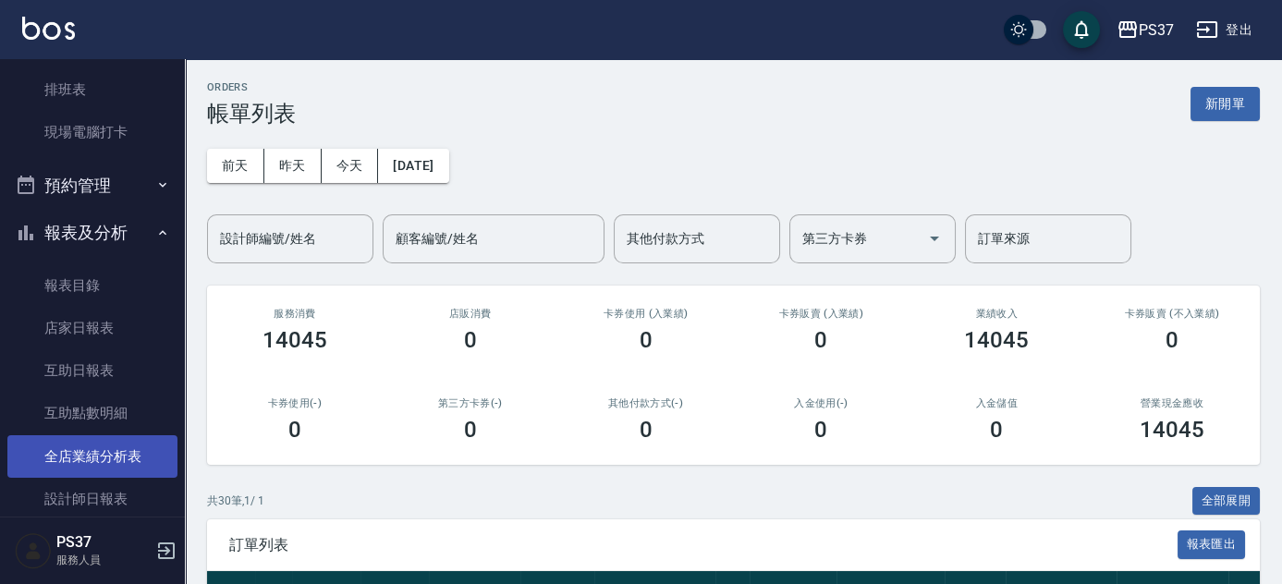
scroll to position [562, 0]
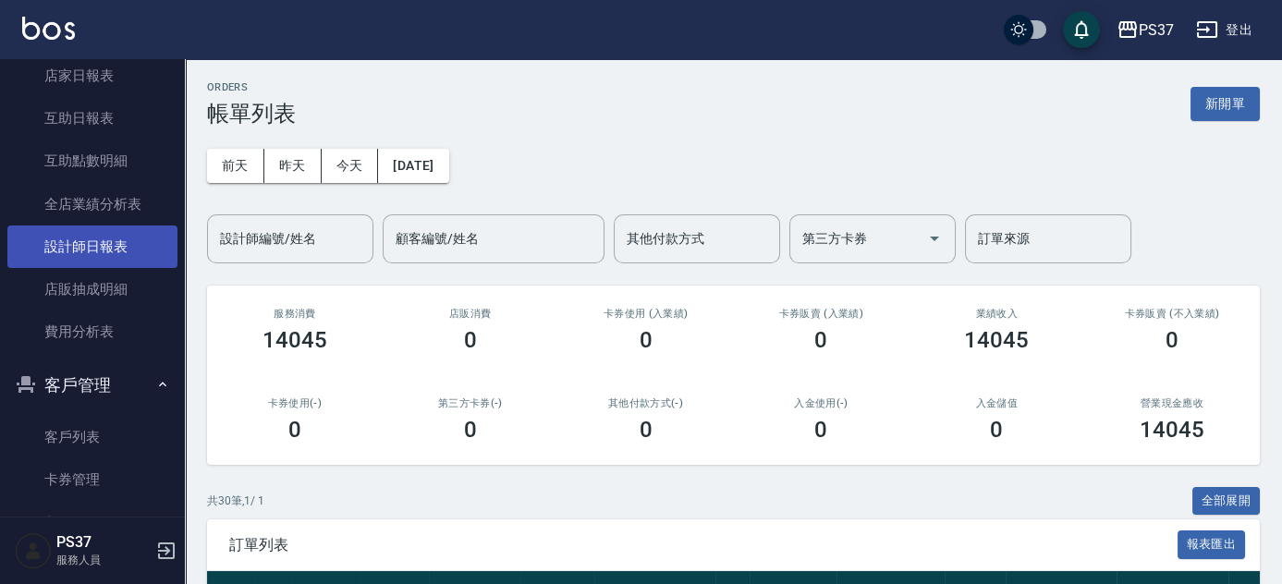
click at [105, 251] on link "設計師日報表" at bounding box center [92, 247] width 170 height 43
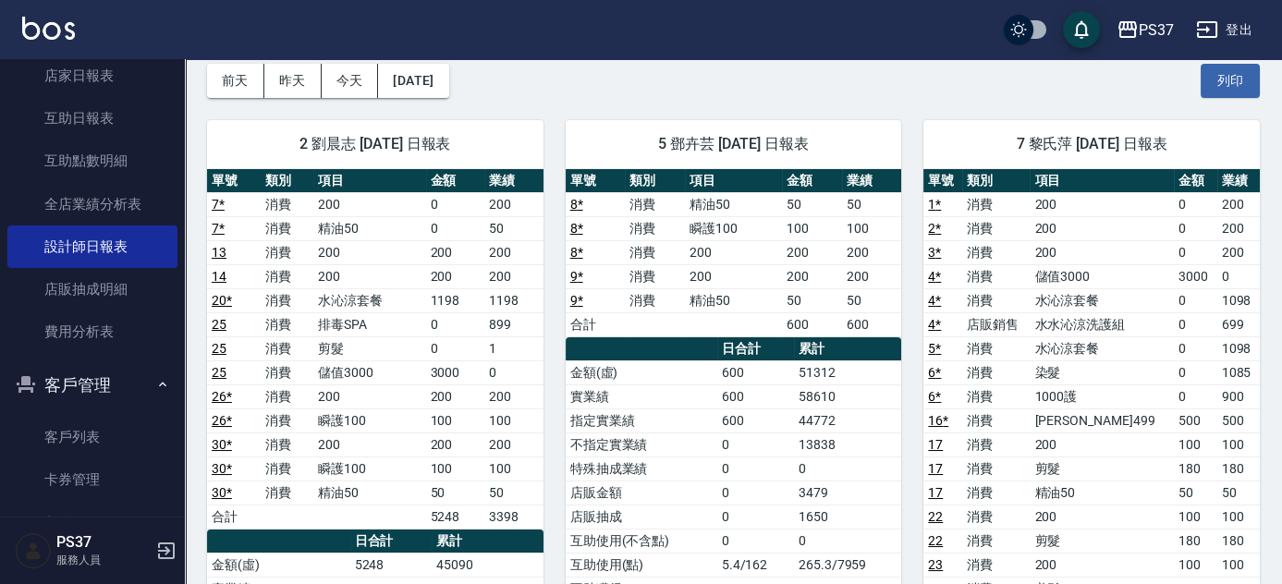
scroll to position [83, 0]
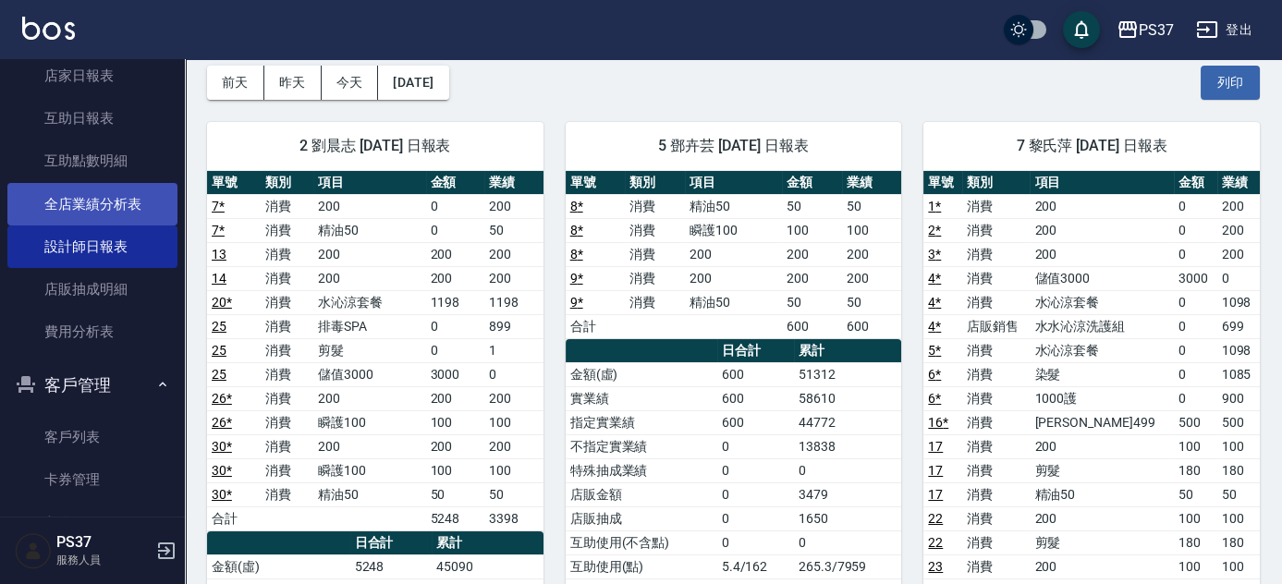
click at [82, 199] on link "全店業績分析表" at bounding box center [92, 204] width 170 height 43
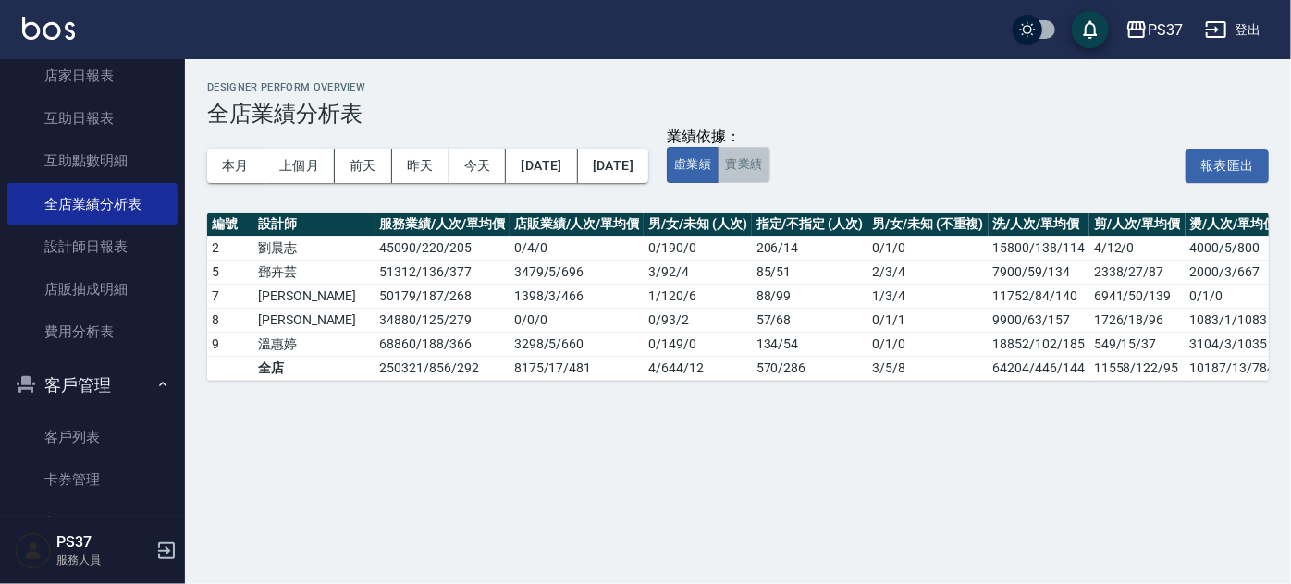
click at [769, 165] on button "實業績" at bounding box center [743, 165] width 52 height 36
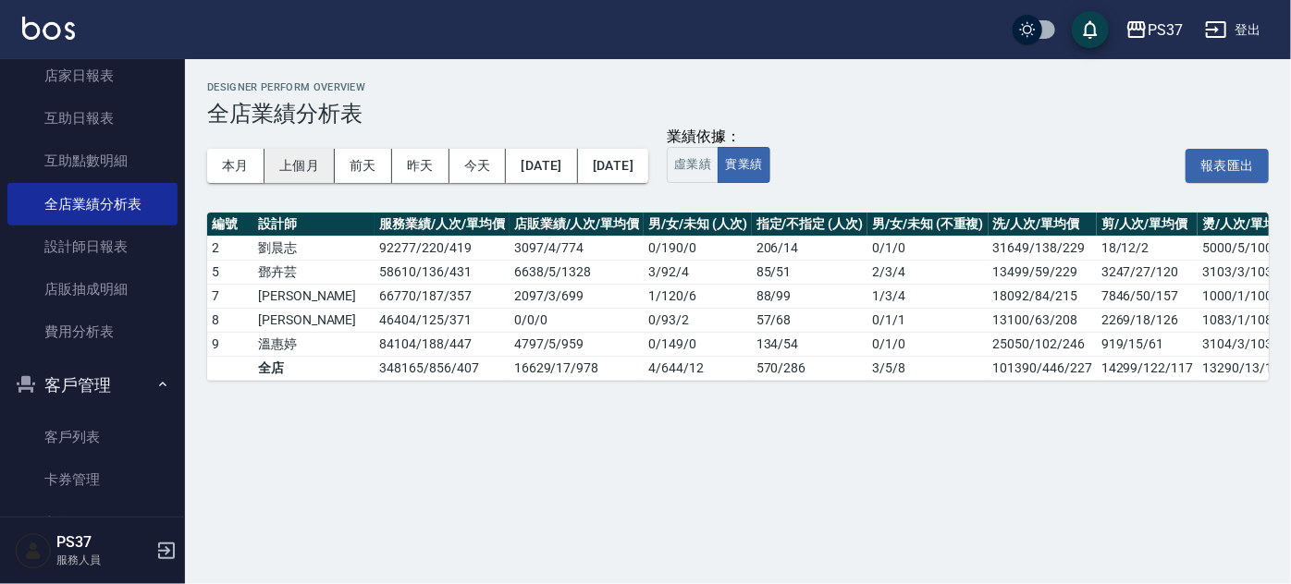
click at [312, 170] on button "上個月" at bounding box center [299, 166] width 70 height 34
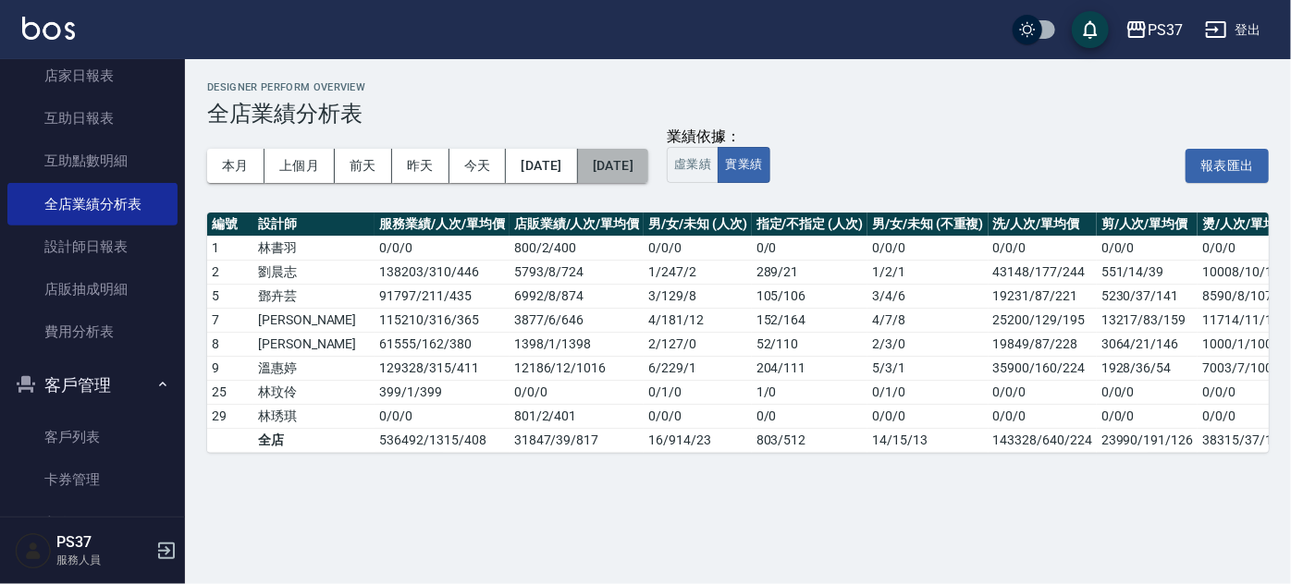
click at [648, 179] on button "[DATE]" at bounding box center [613, 166] width 70 height 34
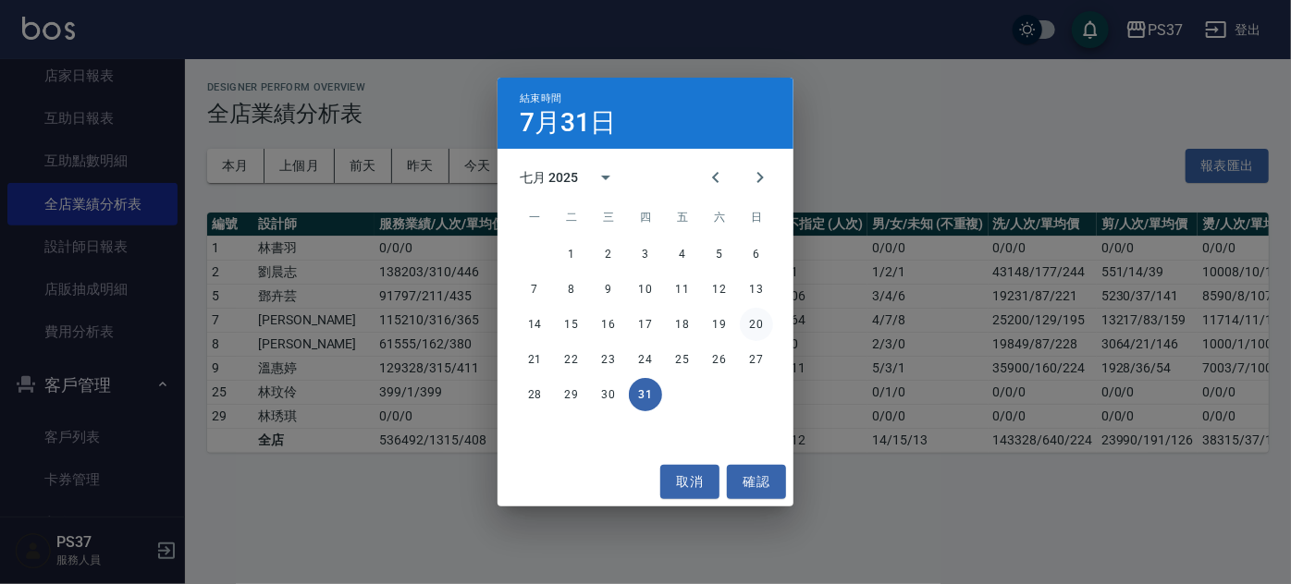
click at [759, 329] on button "20" at bounding box center [756, 324] width 33 height 33
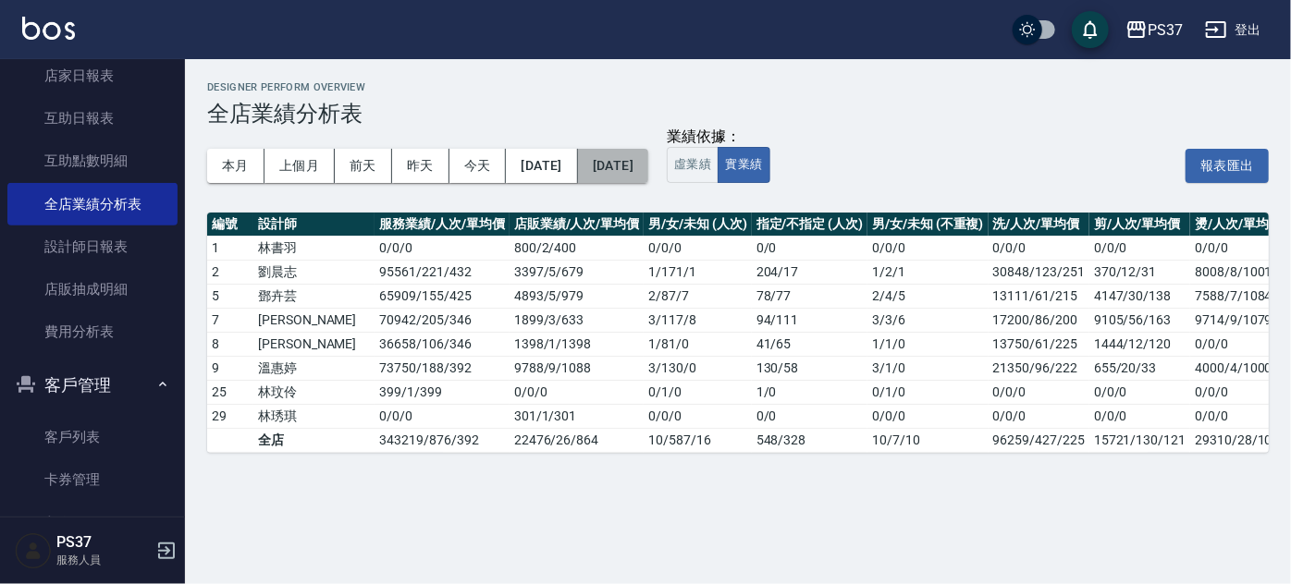
click at [648, 178] on button "[DATE]" at bounding box center [613, 166] width 70 height 34
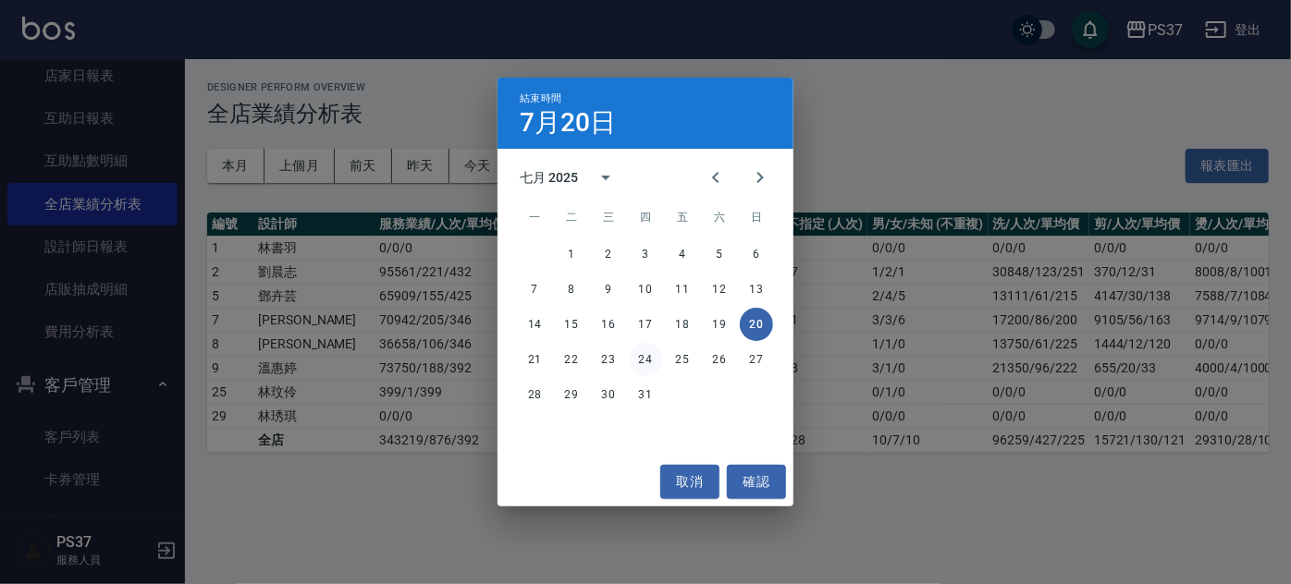
click at [630, 359] on button "24" at bounding box center [645, 359] width 33 height 33
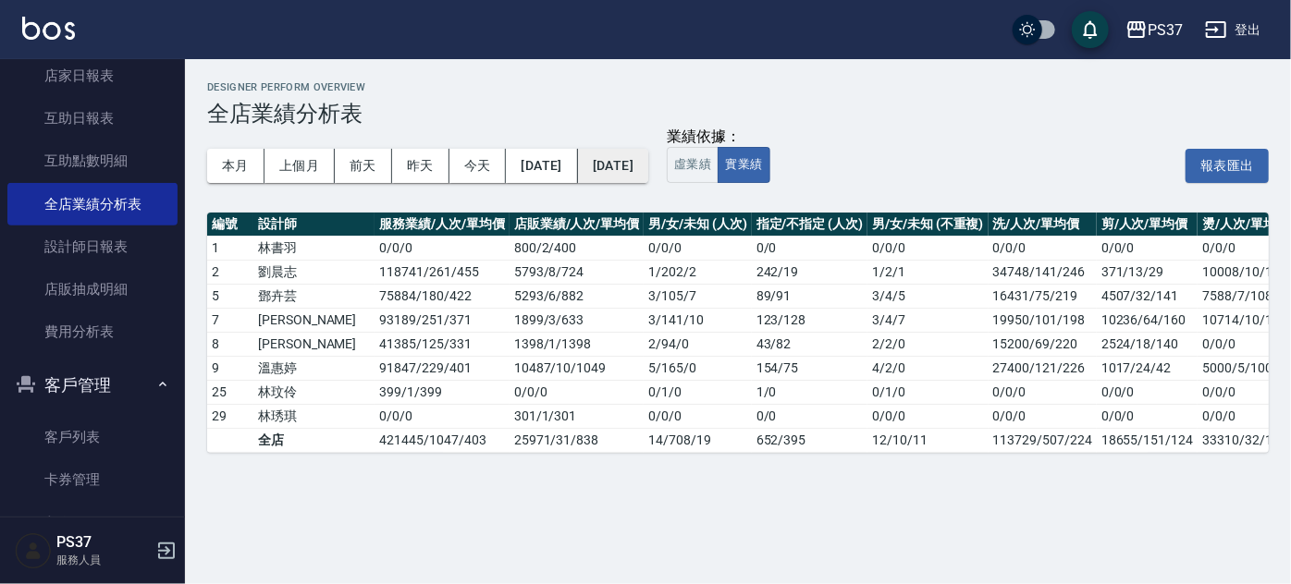
click at [648, 170] on button "[DATE]" at bounding box center [613, 166] width 70 height 34
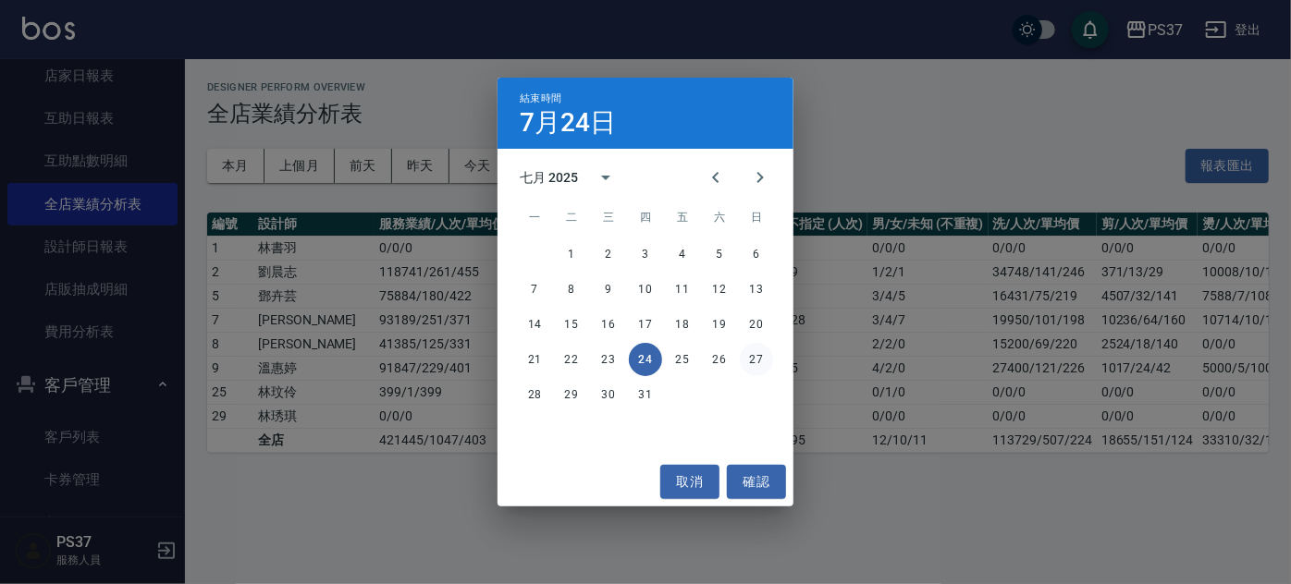
click at [750, 356] on button "27" at bounding box center [756, 359] width 33 height 33
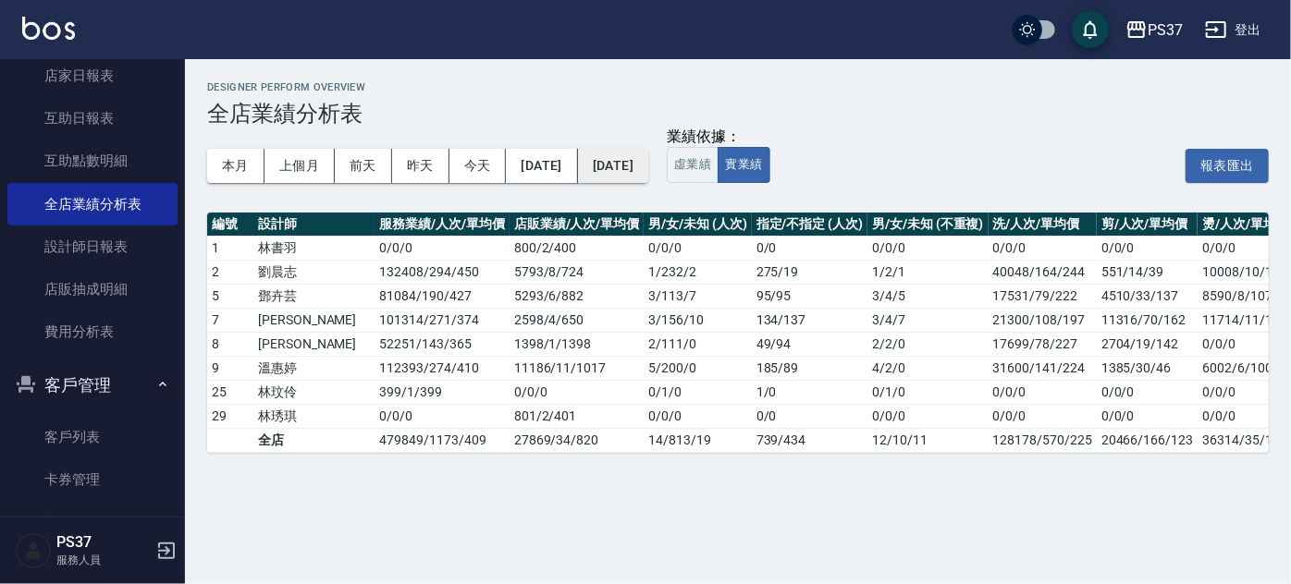
click at [648, 169] on button "[DATE]" at bounding box center [613, 166] width 70 height 34
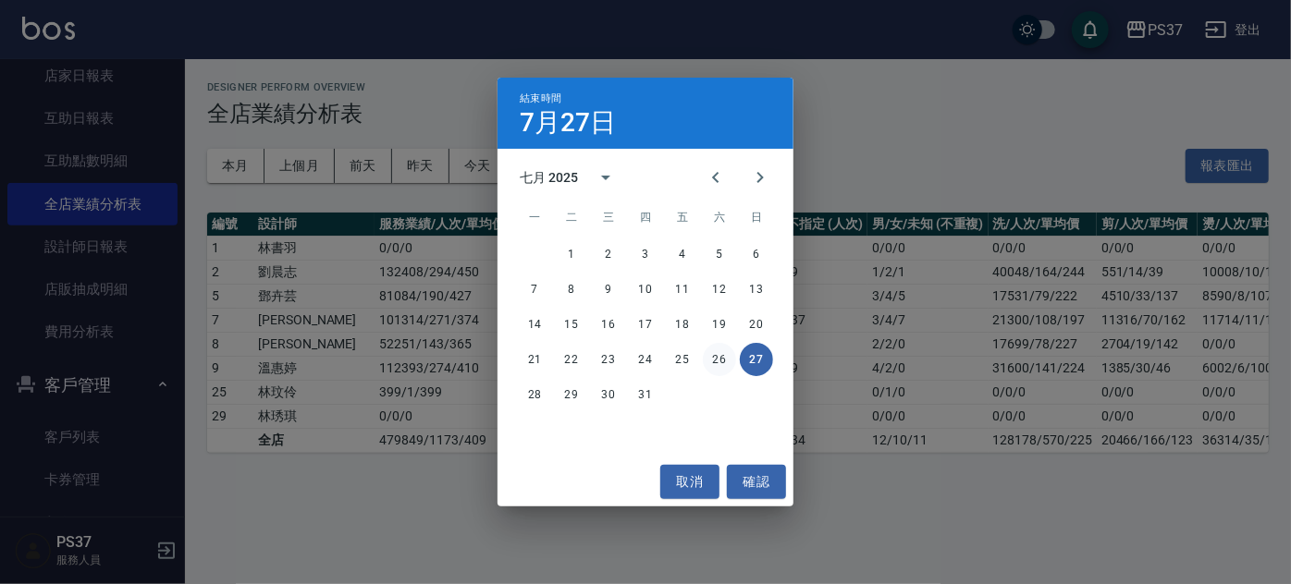
click at [719, 366] on button "26" at bounding box center [719, 359] width 33 height 33
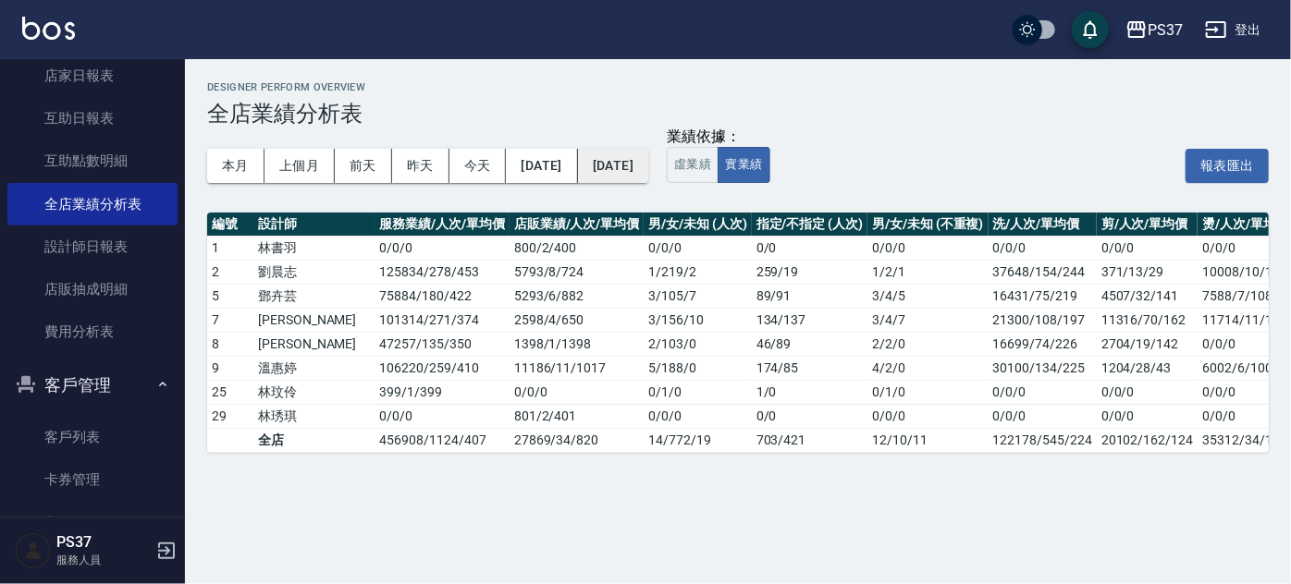
click at [648, 167] on button "[DATE]" at bounding box center [613, 166] width 70 height 34
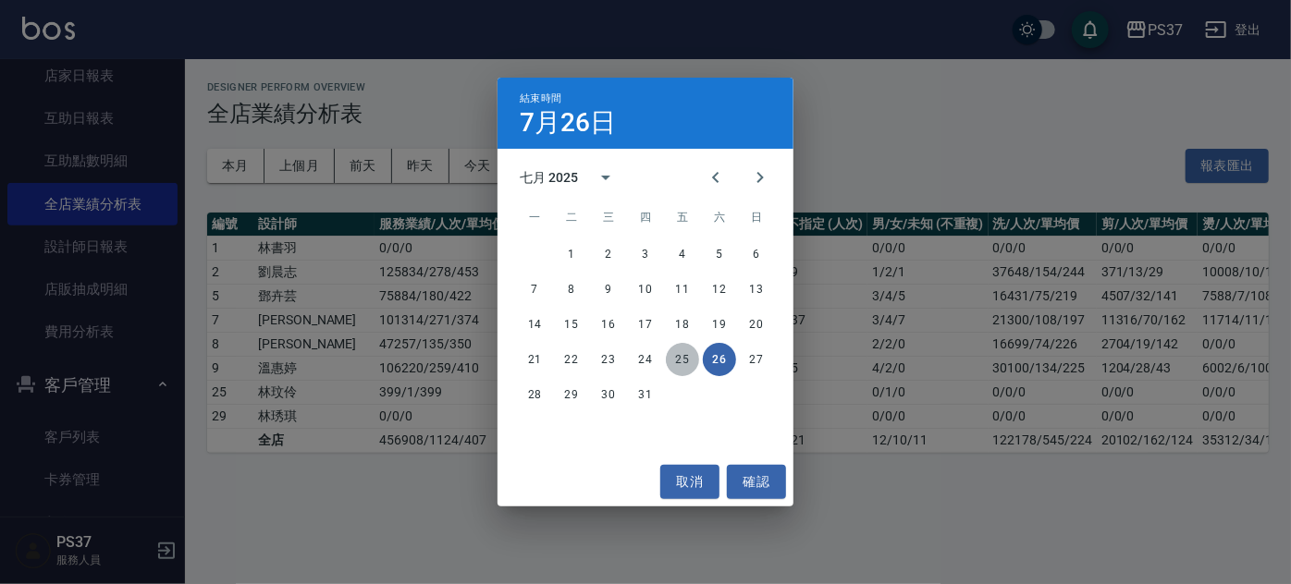
click at [687, 361] on button "25" at bounding box center [682, 359] width 33 height 33
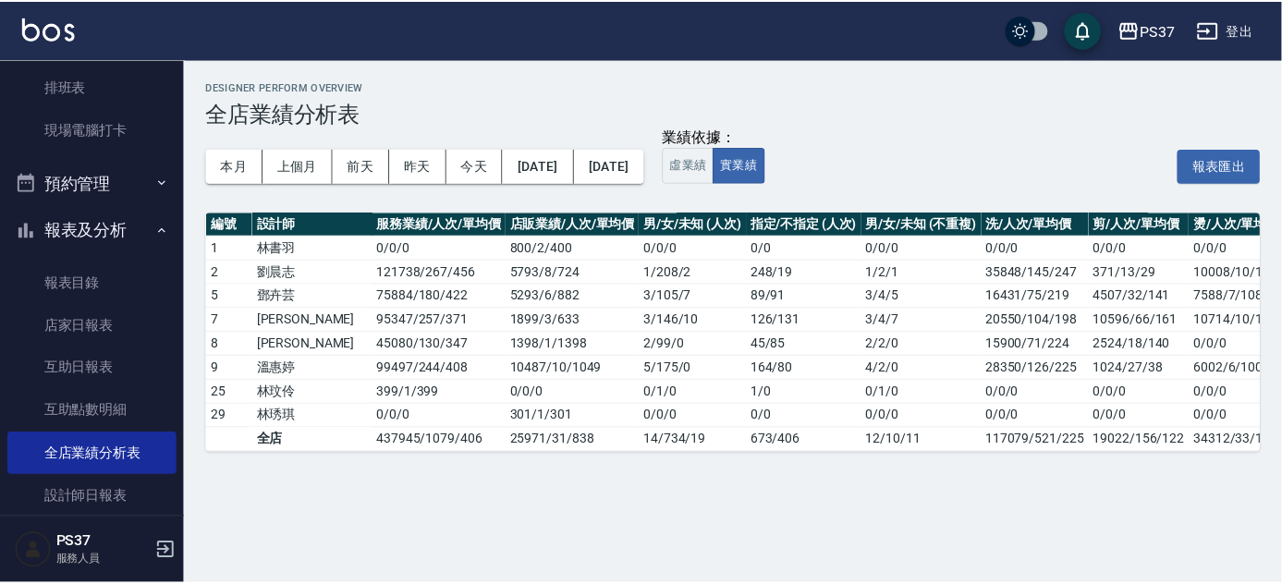
scroll to position [310, 0]
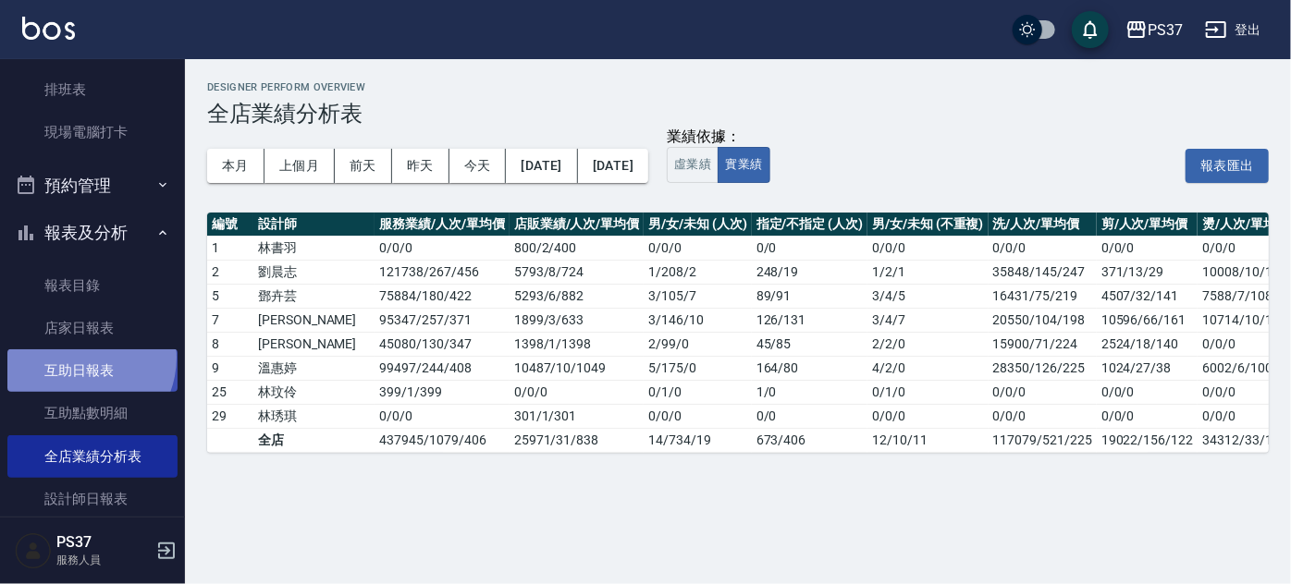
click at [78, 358] on link "互助日報表" at bounding box center [92, 370] width 170 height 43
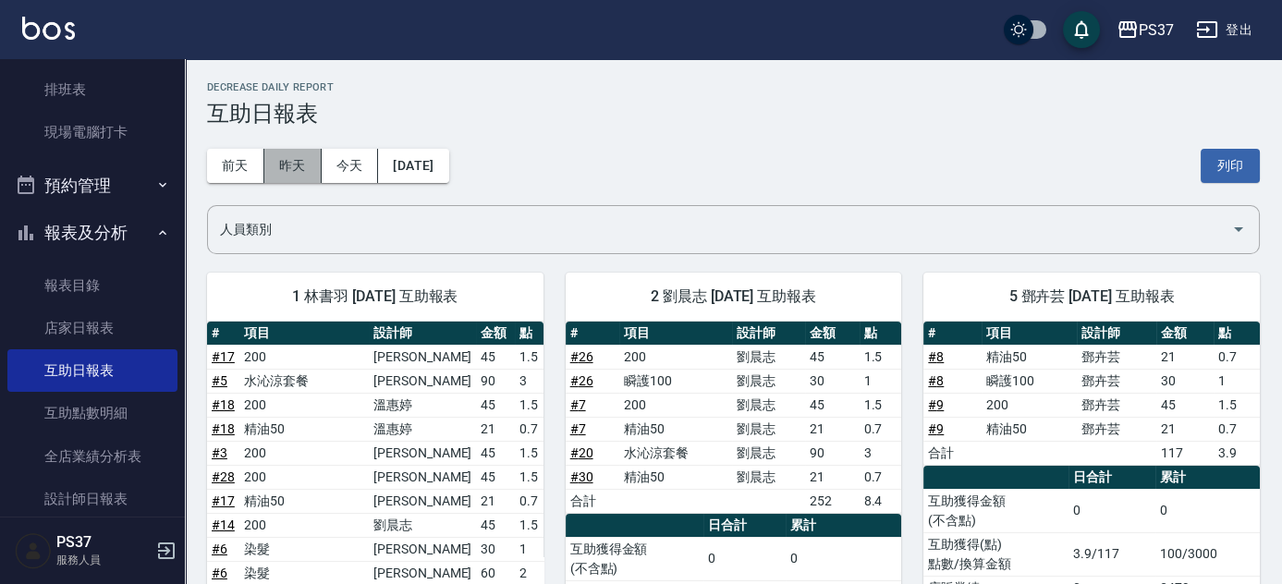
click at [292, 166] on button "昨天" at bounding box center [292, 166] width 57 height 34
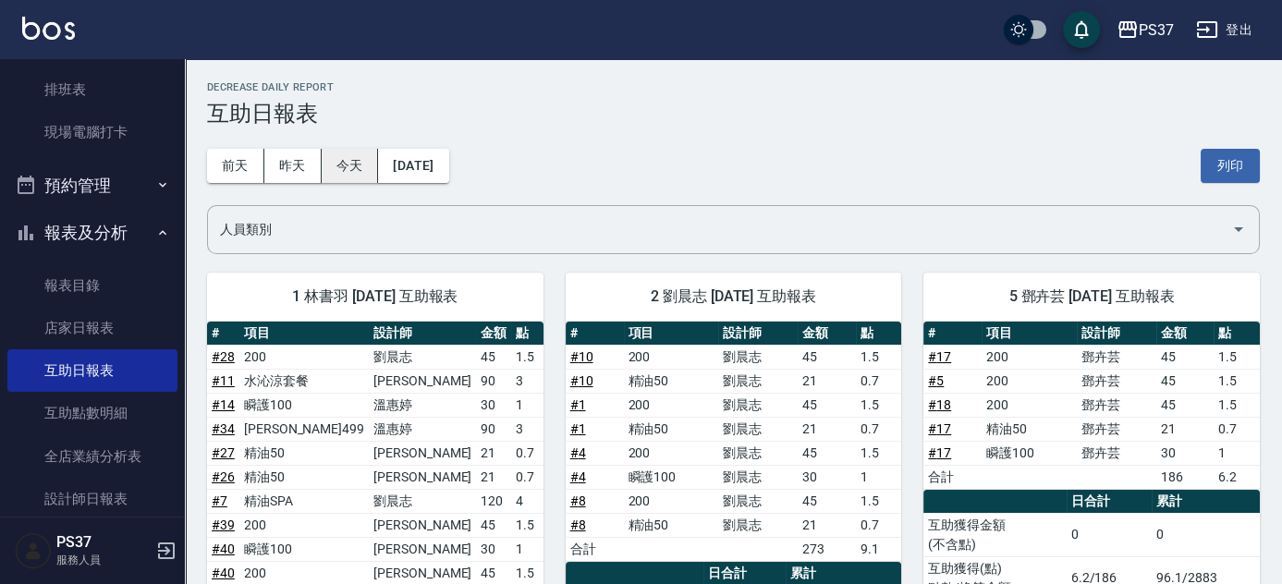
click at [357, 165] on button "今天" at bounding box center [350, 166] width 57 height 34
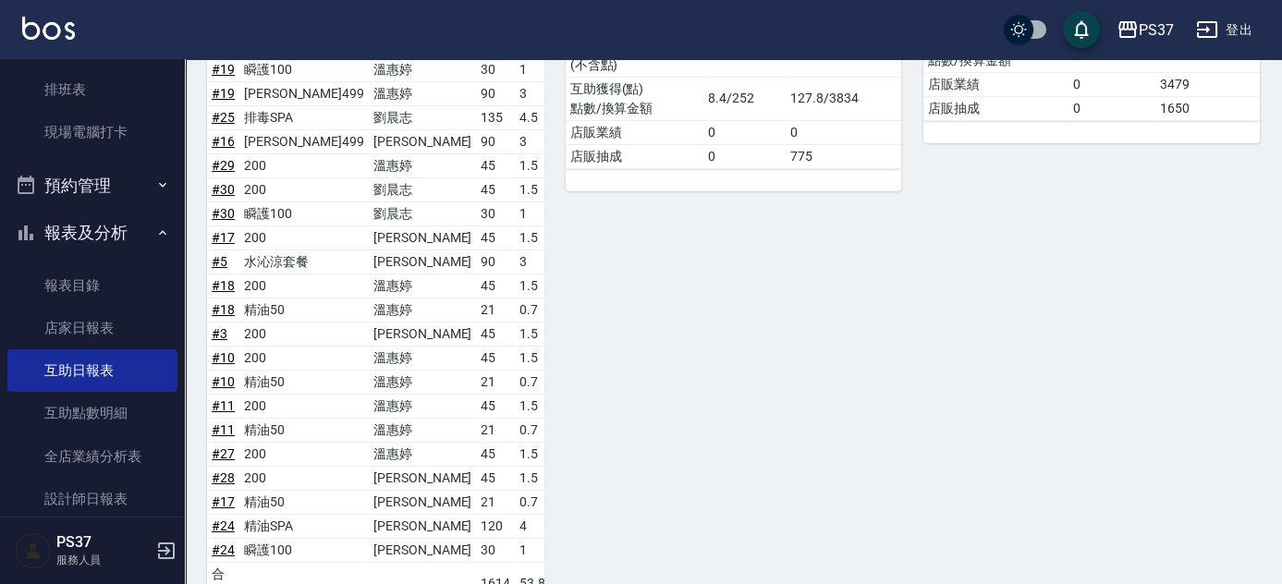
scroll to position [840, 0]
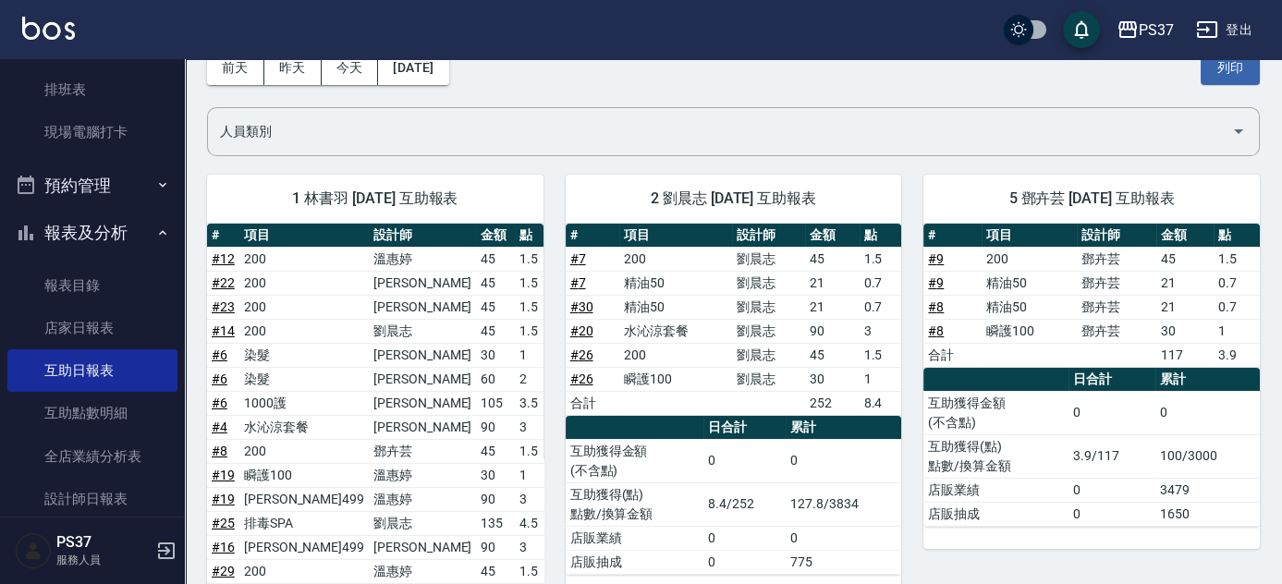
scroll to position [83, 0]
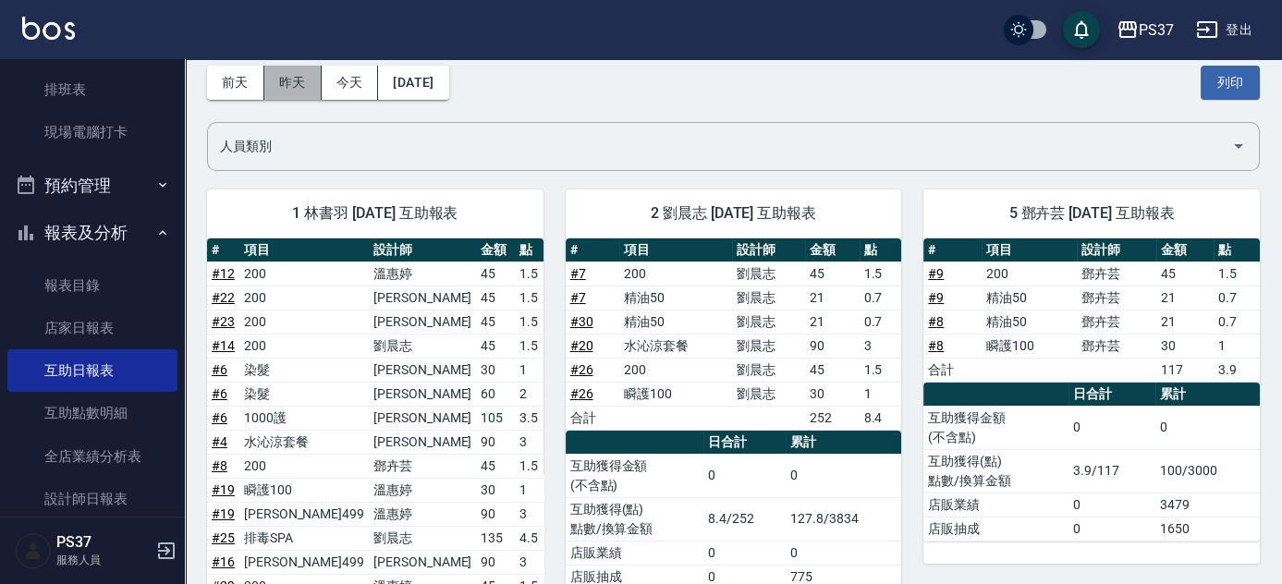
click at [288, 87] on button "昨天" at bounding box center [292, 83] width 57 height 34
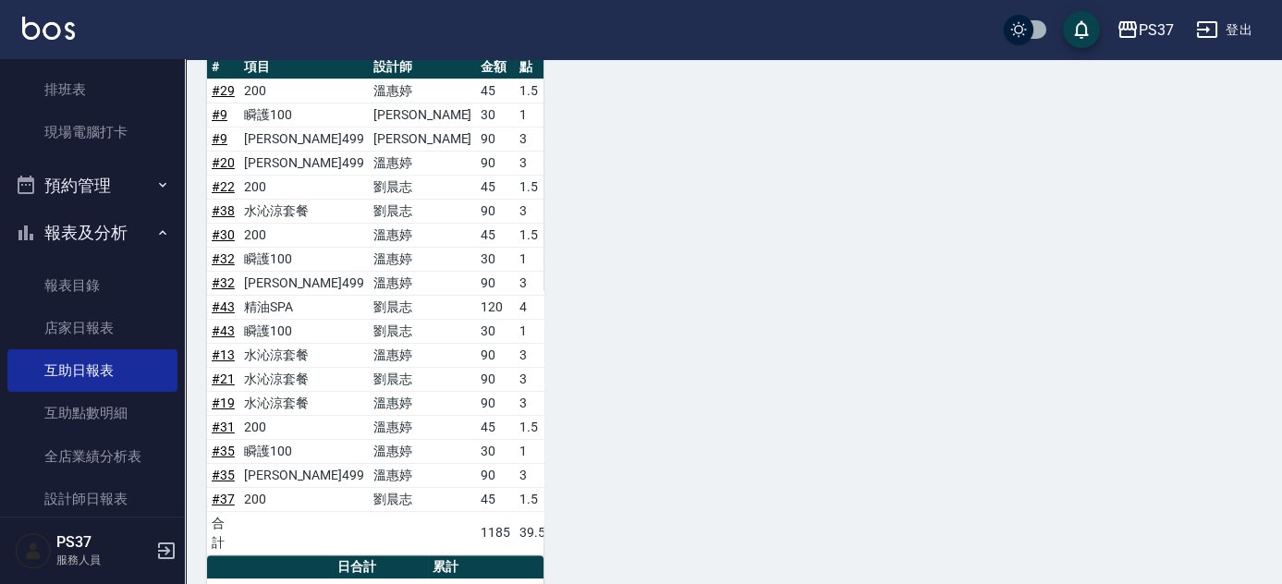
scroll to position [1629, 0]
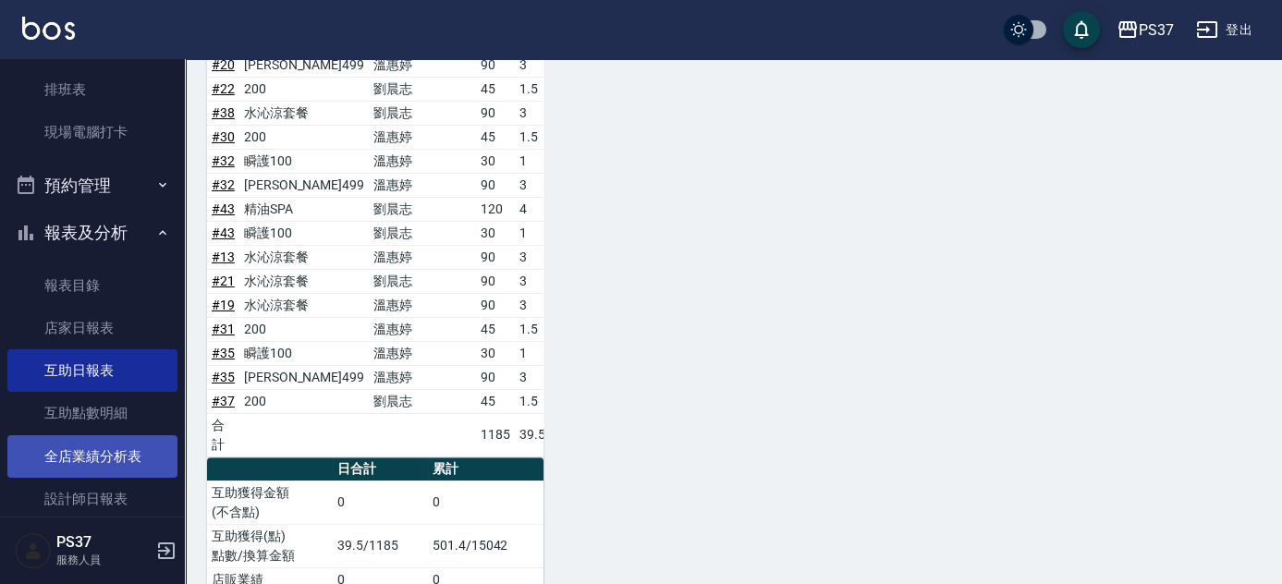
click at [80, 459] on link "全店業績分析表" at bounding box center [92, 456] width 170 height 43
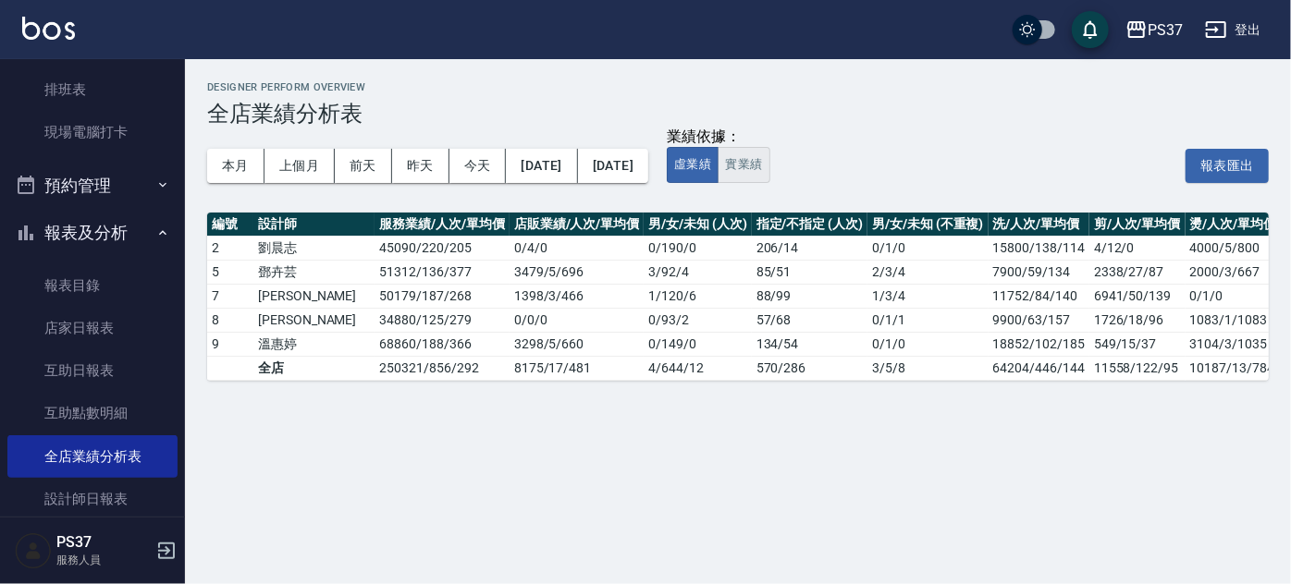
click at [769, 161] on button "實業績" at bounding box center [743, 165] width 52 height 36
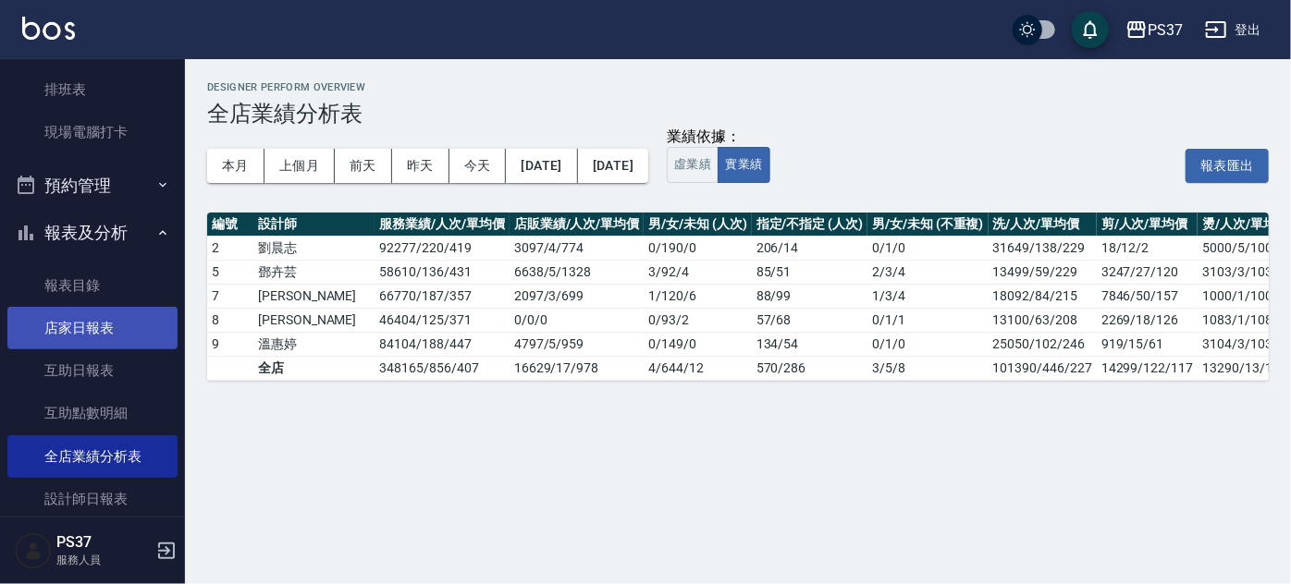
click at [93, 344] on link "店家日報表" at bounding box center [92, 328] width 170 height 43
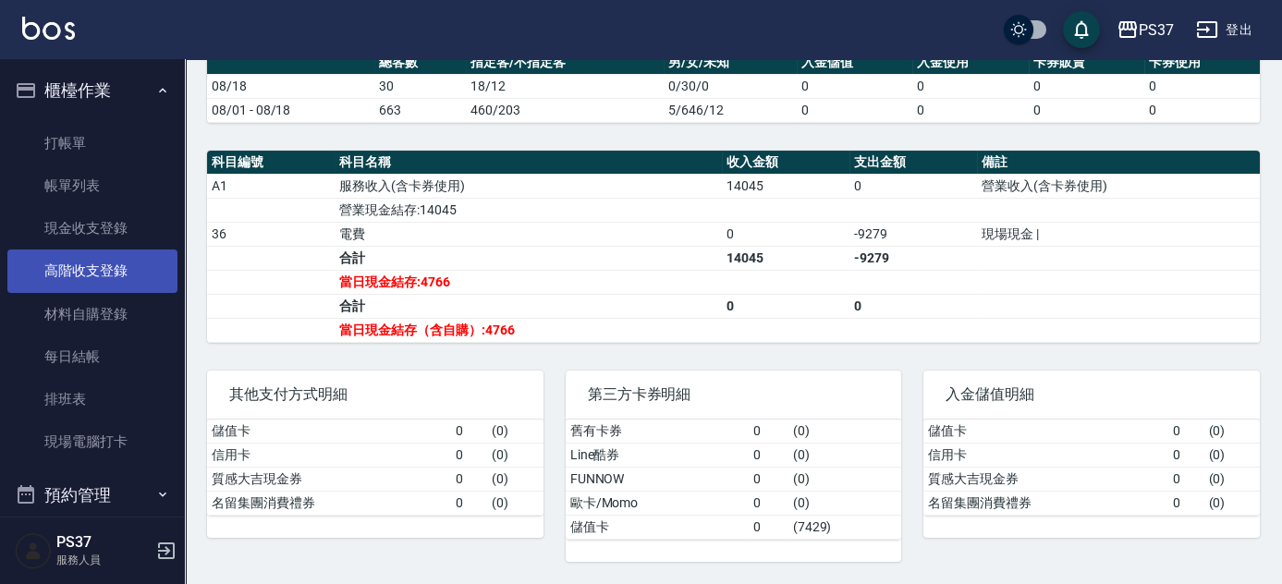
click at [90, 250] on link "高階收支登錄" at bounding box center [92, 271] width 170 height 43
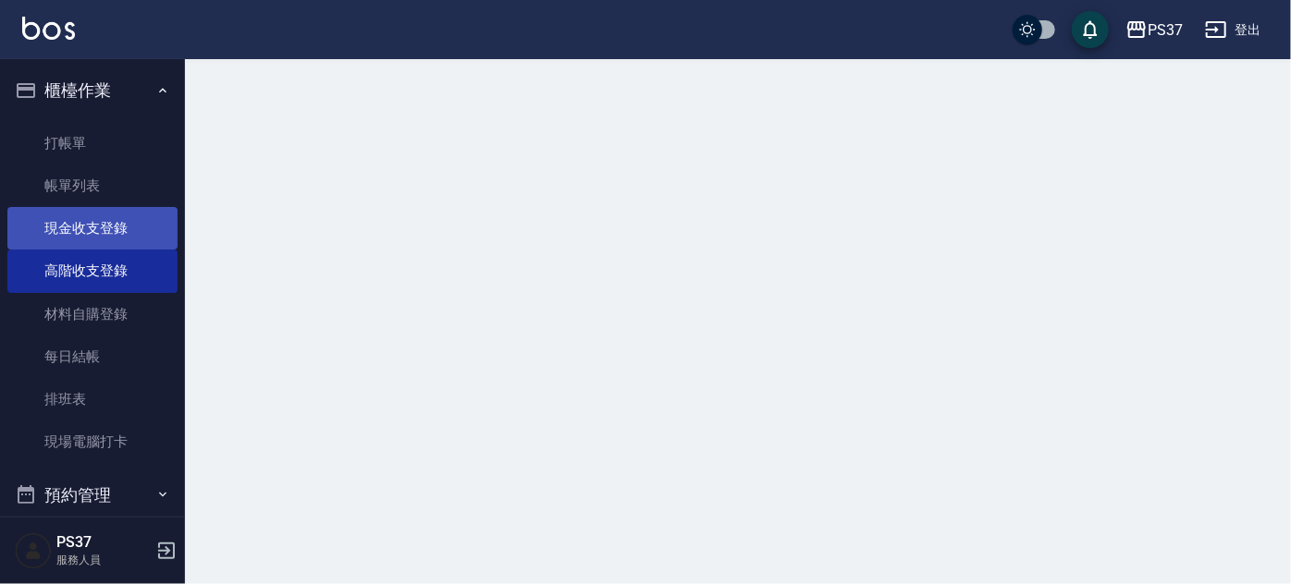
click at [92, 240] on link "現金收支登錄" at bounding box center [92, 228] width 170 height 43
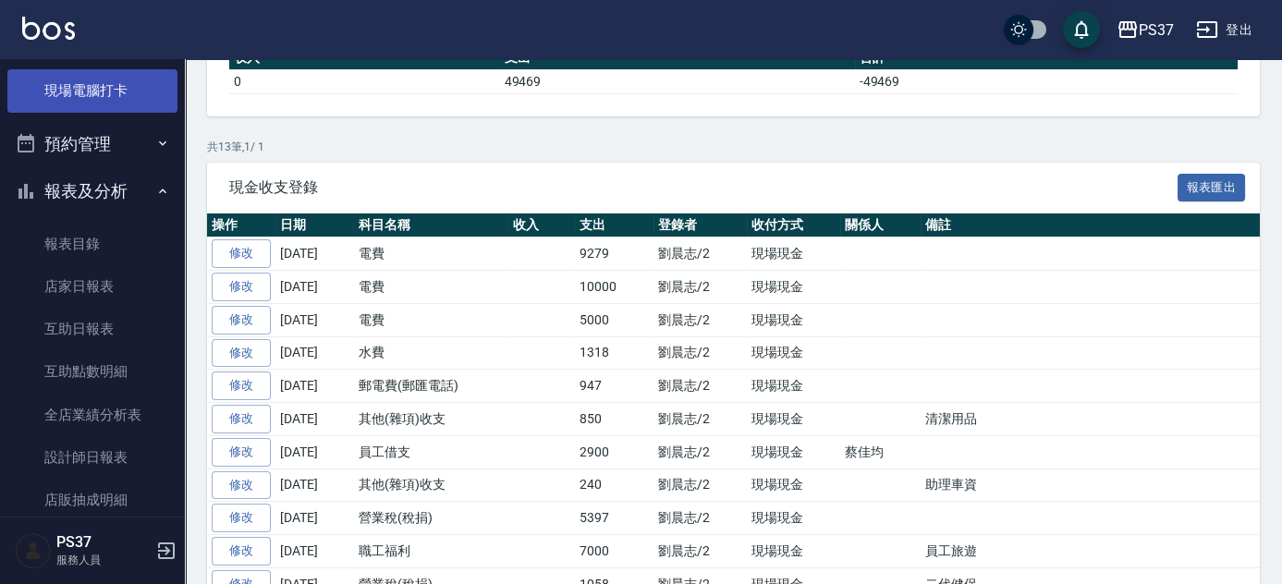
scroll to position [420, 0]
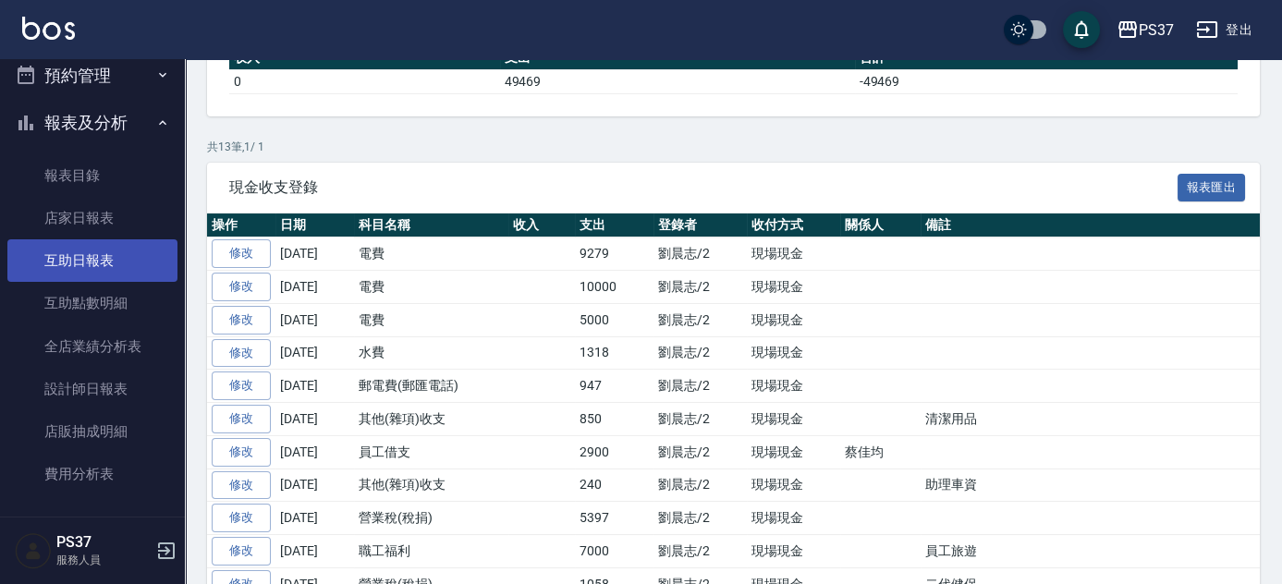
click at [80, 256] on link "互助日報表" at bounding box center [92, 260] width 170 height 43
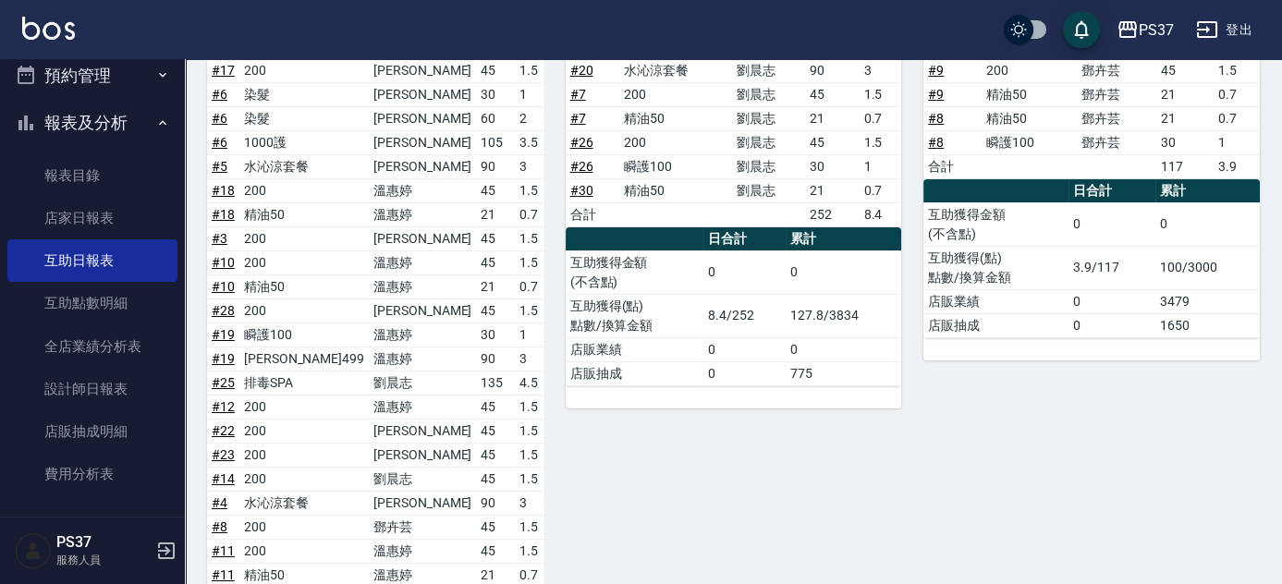
scroll to position [336, 0]
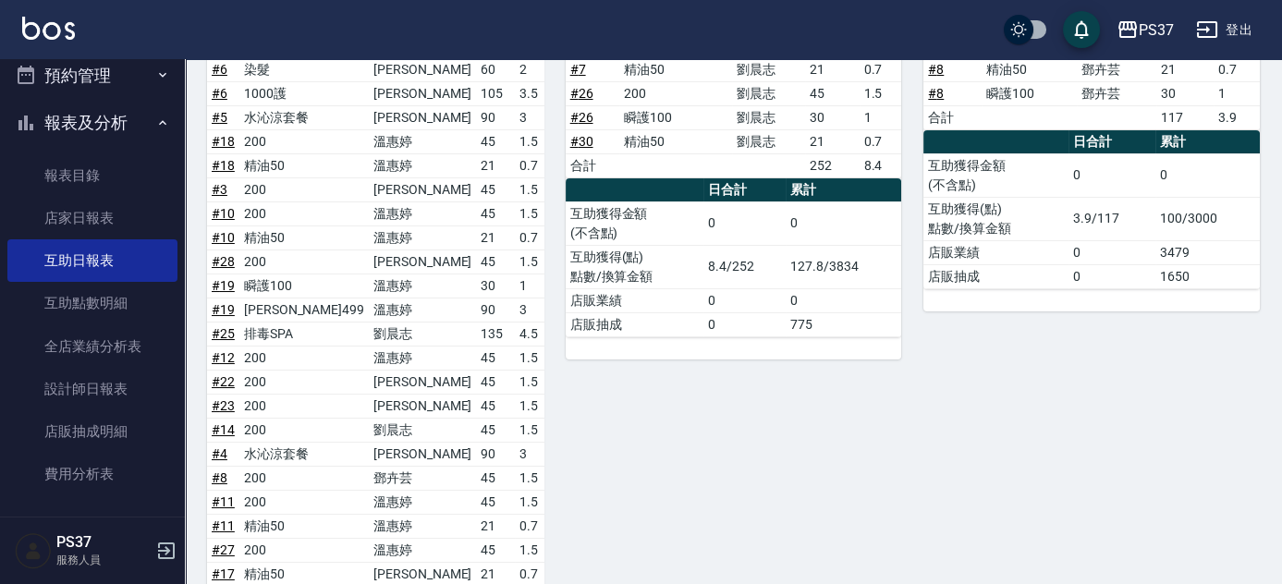
click at [688, 428] on div "2 劉晨志 [DATE] 互助報表 # 項目 設計師 金額 點 # 20 水沁涼套餐 劉晨志 90 3 # 7 200 劉晨志 45 1.5 # 7 精油50…" at bounding box center [723, 435] width 359 height 1041
click at [71, 349] on link "全店業績分析表" at bounding box center [92, 346] width 170 height 43
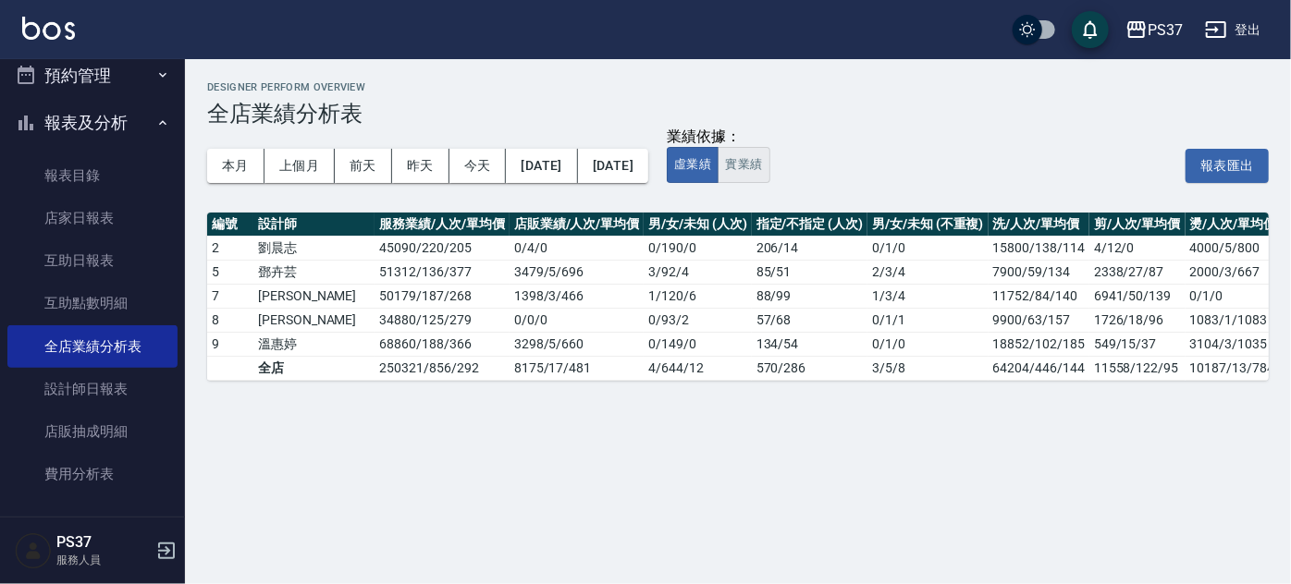
click at [769, 165] on button "實業績" at bounding box center [743, 165] width 52 height 36
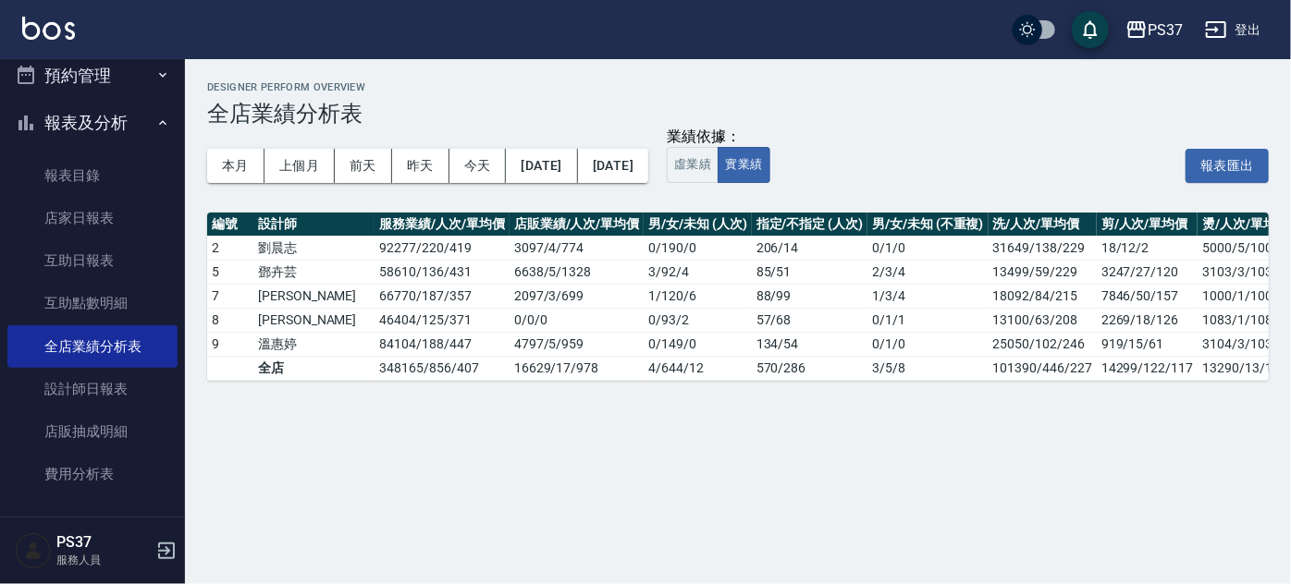
click at [770, 203] on div "本月 上個月 前天 昨天 今天 [DATE] [DATE] 業績依據： 虛業績 實業績 報表匯出" at bounding box center [737, 166] width 1061 height 79
click at [71, 126] on button "報表及分析" at bounding box center [92, 123] width 170 height 48
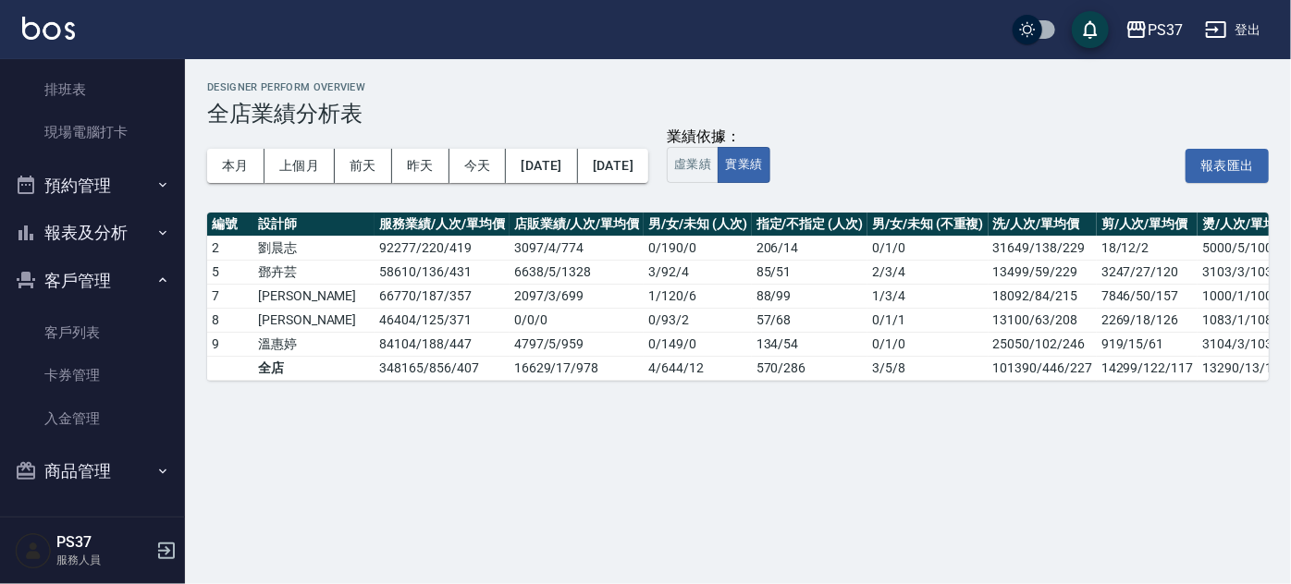
scroll to position [310, 0]
click at [65, 228] on button "報表及分析" at bounding box center [92, 233] width 170 height 48
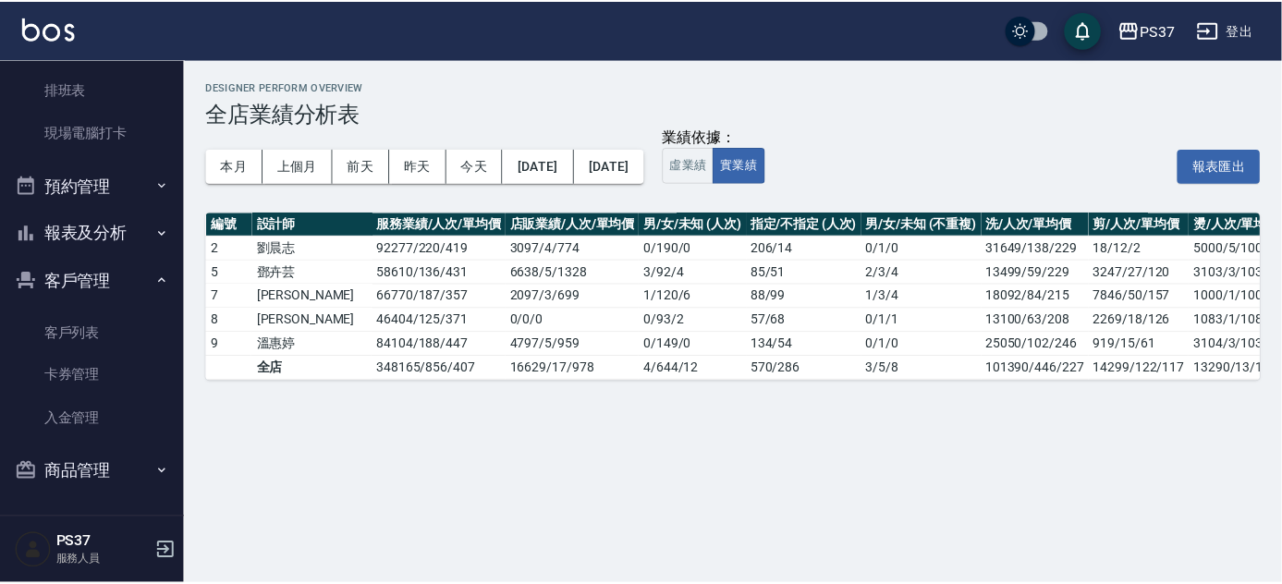
scroll to position [420, 0]
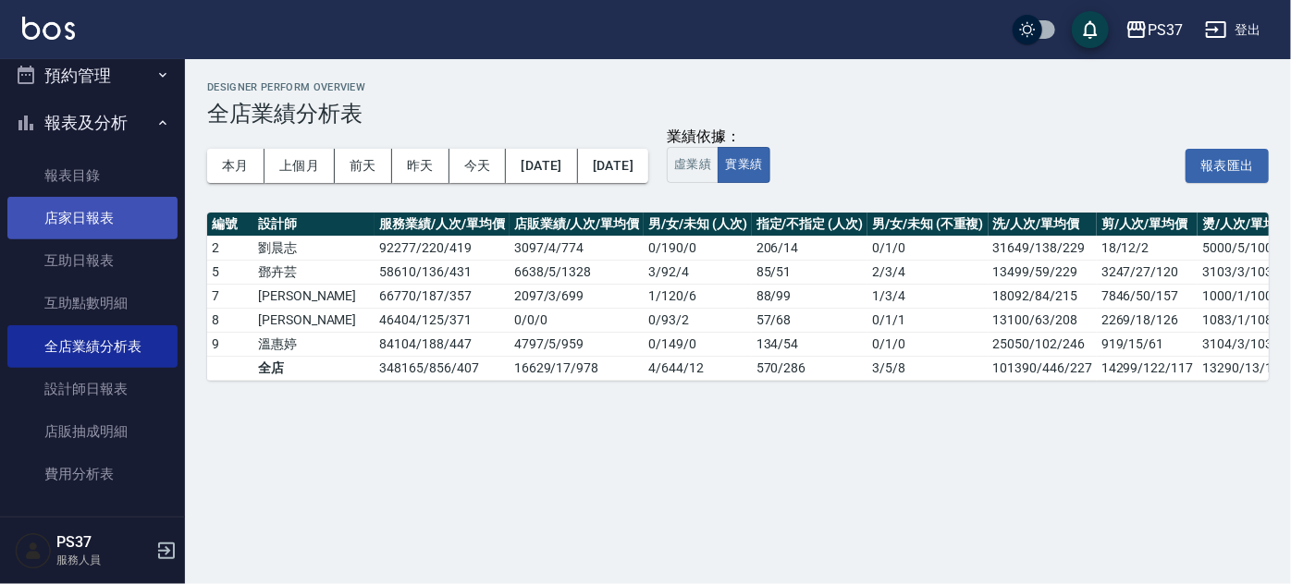
click at [71, 218] on link "店家日報表" at bounding box center [92, 218] width 170 height 43
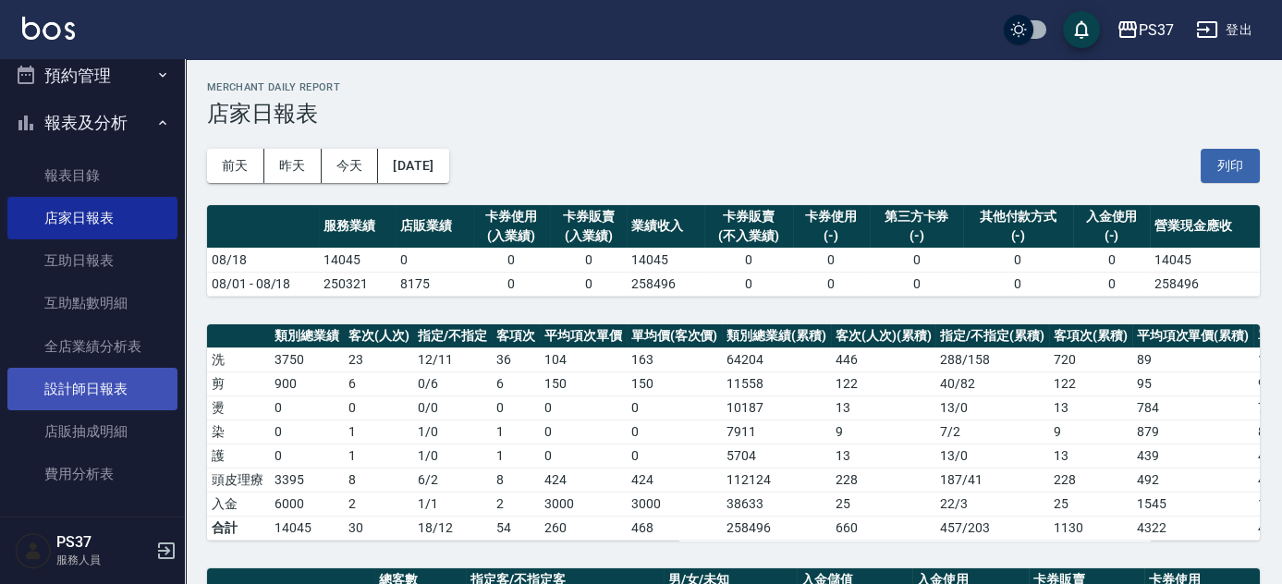
click at [137, 393] on link "設計師日報表" at bounding box center [92, 389] width 170 height 43
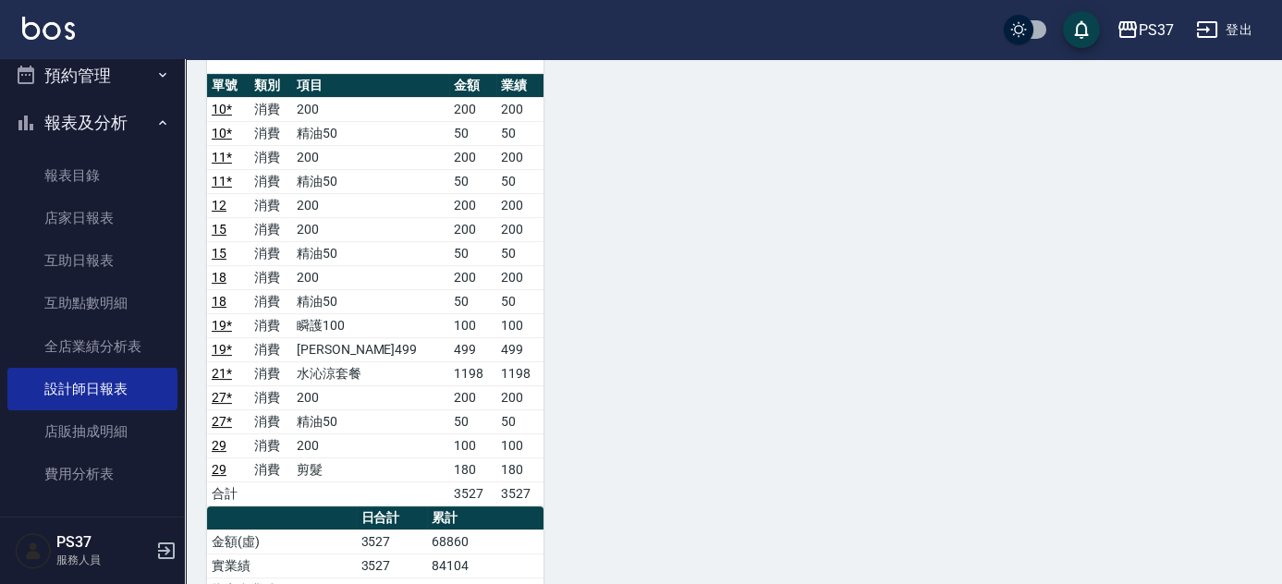
scroll to position [1260, 0]
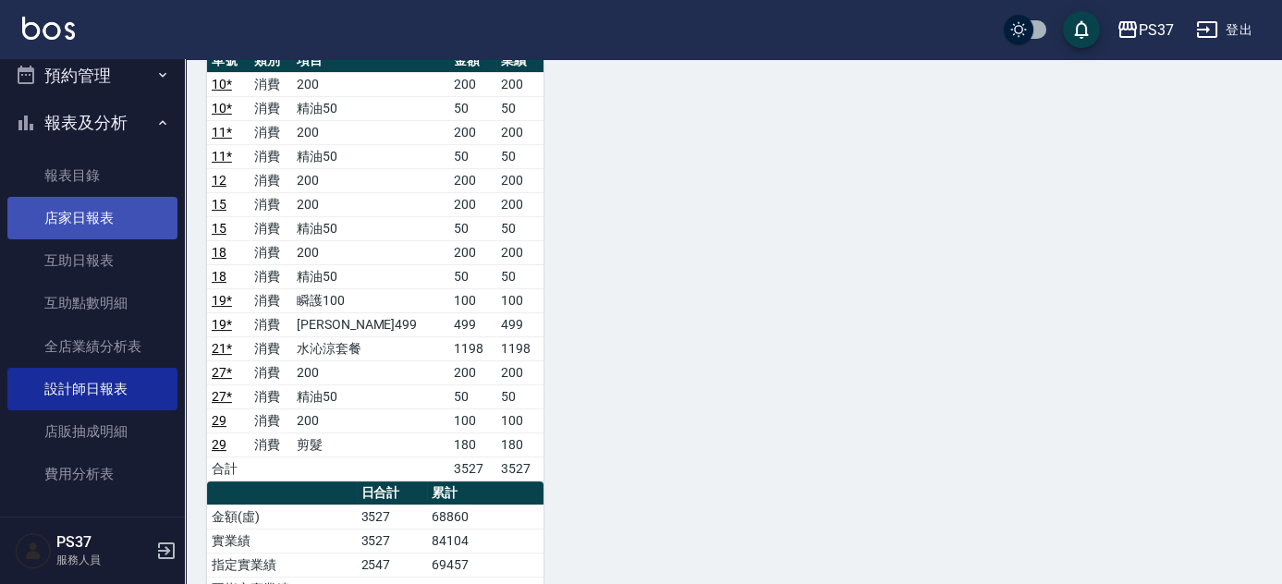
click at [55, 234] on link "店家日報表" at bounding box center [92, 218] width 170 height 43
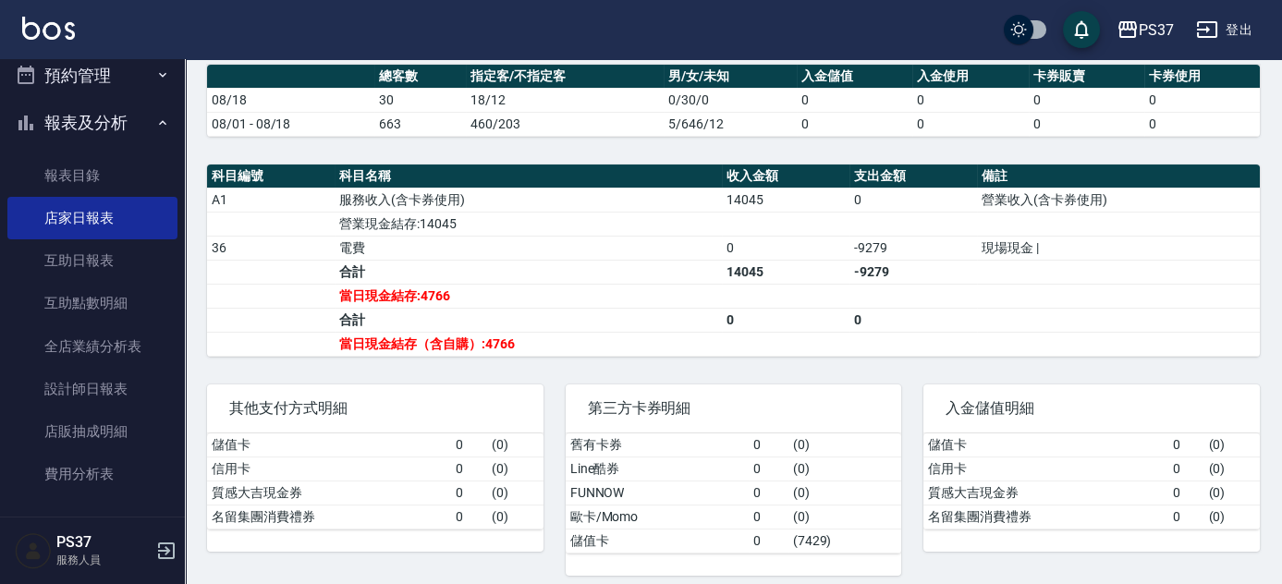
scroll to position [522, 0]
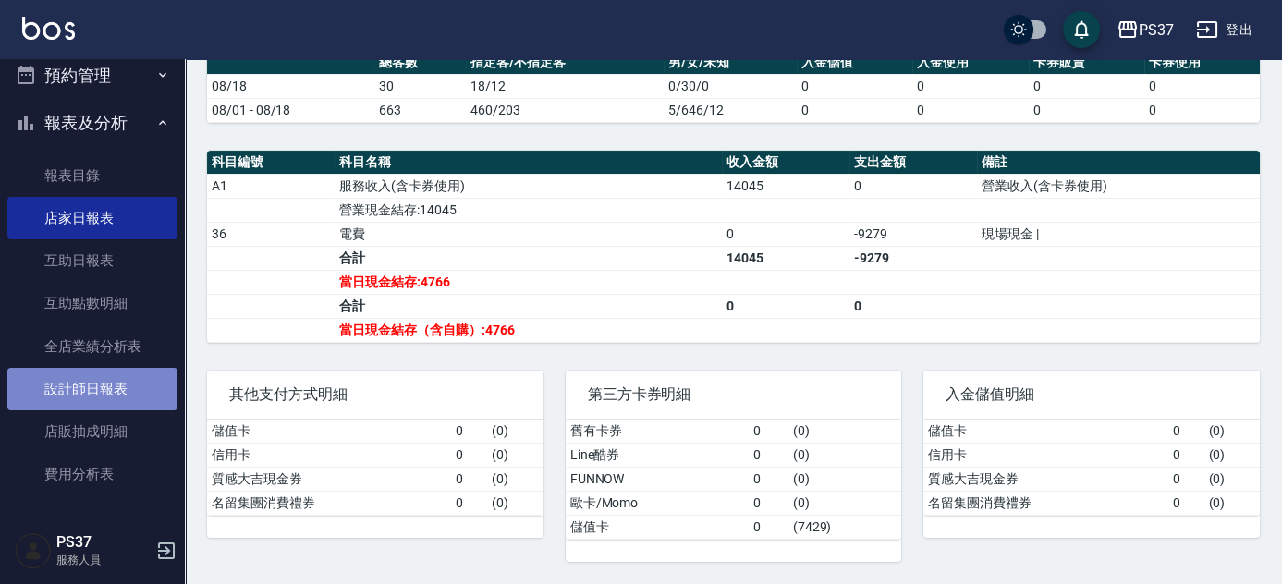
click at [121, 401] on link "設計師日報表" at bounding box center [92, 389] width 170 height 43
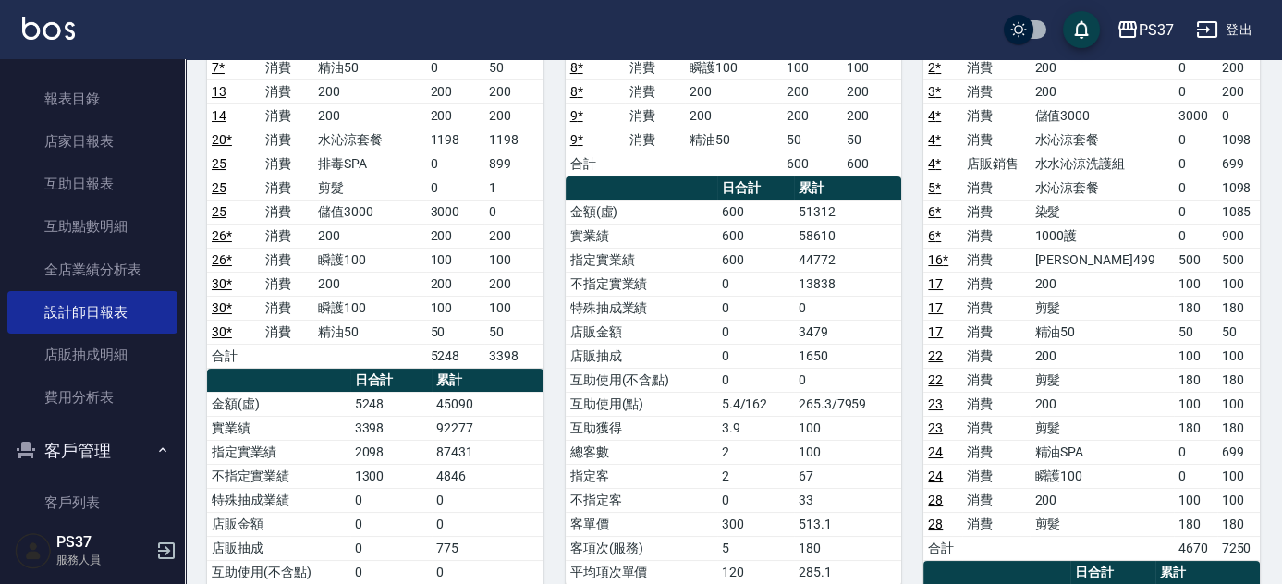
scroll to position [666, 0]
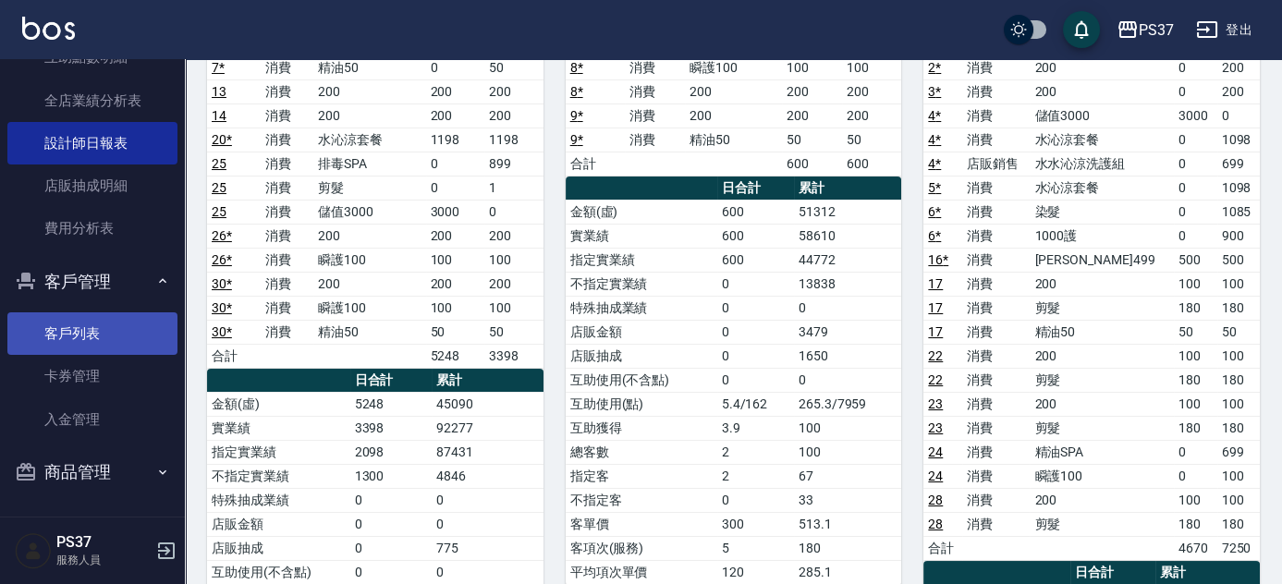
click at [98, 335] on link "客戶列表" at bounding box center [92, 333] width 170 height 43
